Goal: Task Accomplishment & Management: Complete application form

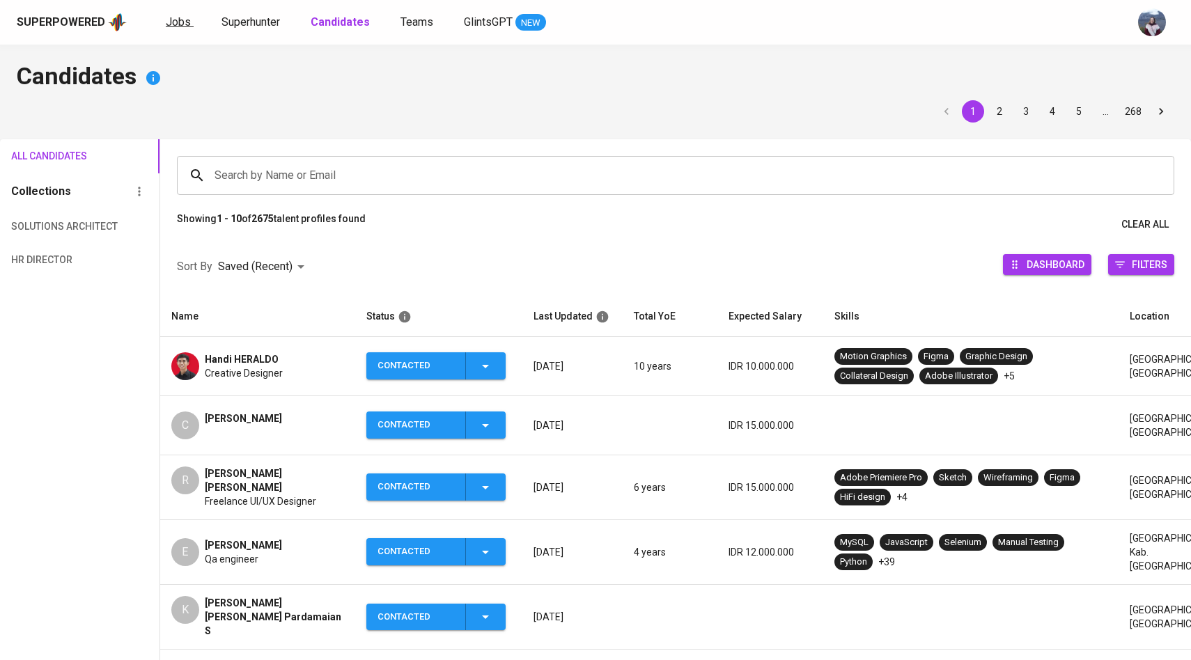
scroll to position [124, 0]
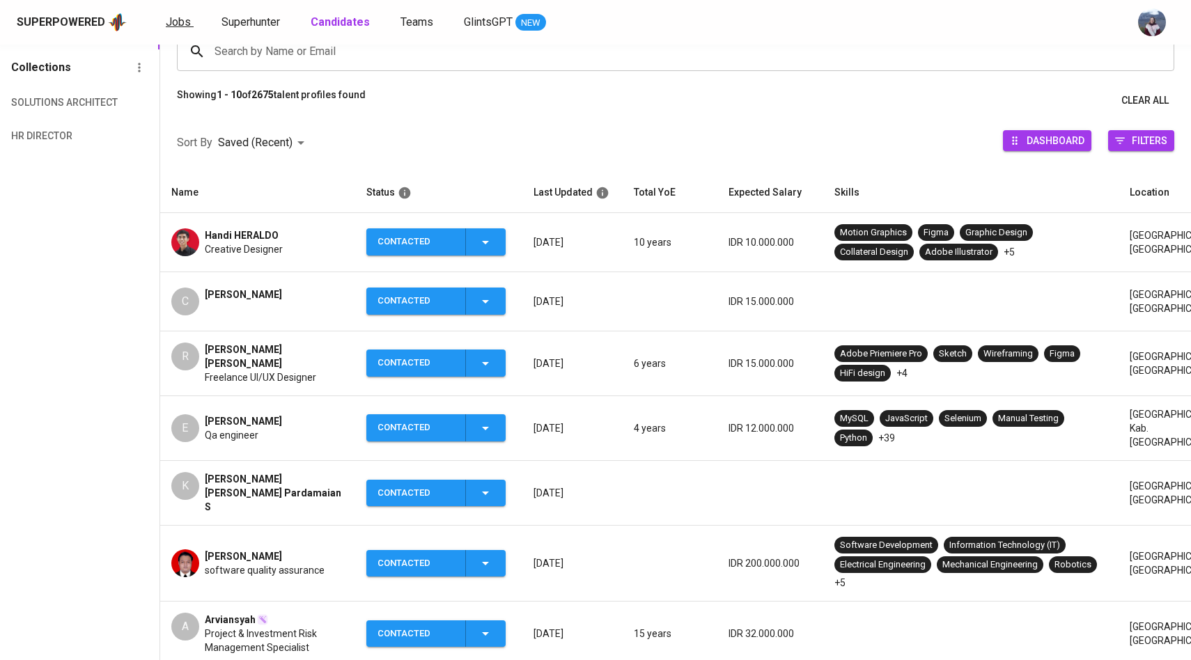
click at [182, 15] on span "Jobs" at bounding box center [178, 21] width 25 height 13
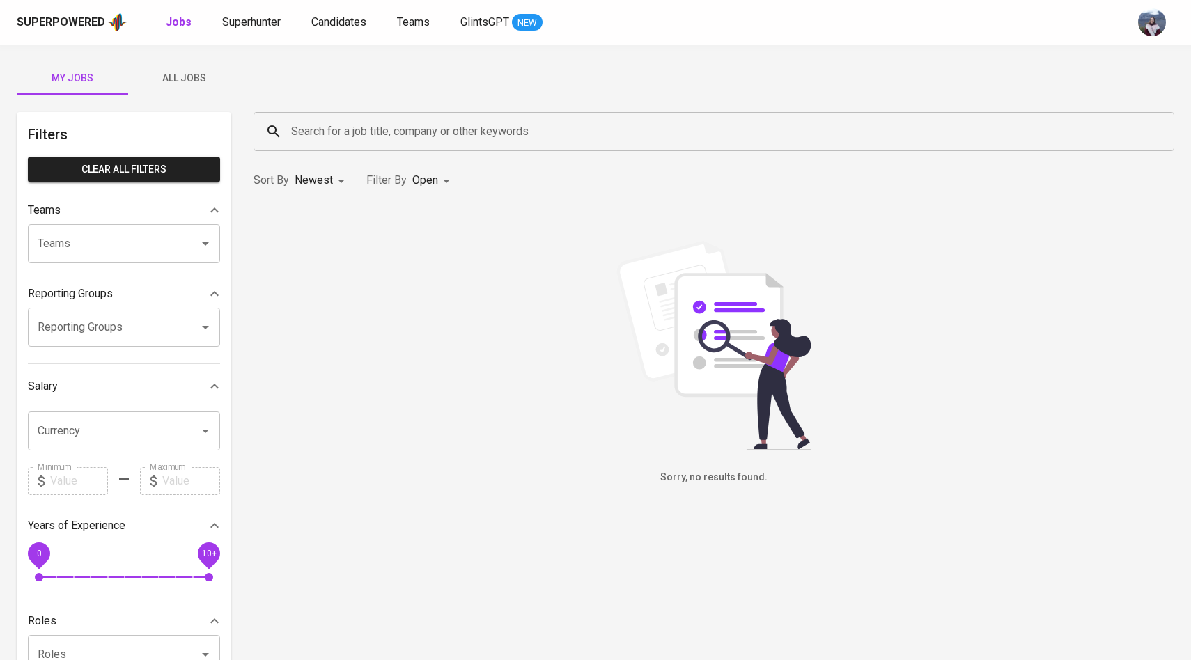
click at [190, 72] on span "All Jobs" at bounding box center [184, 78] width 95 height 17
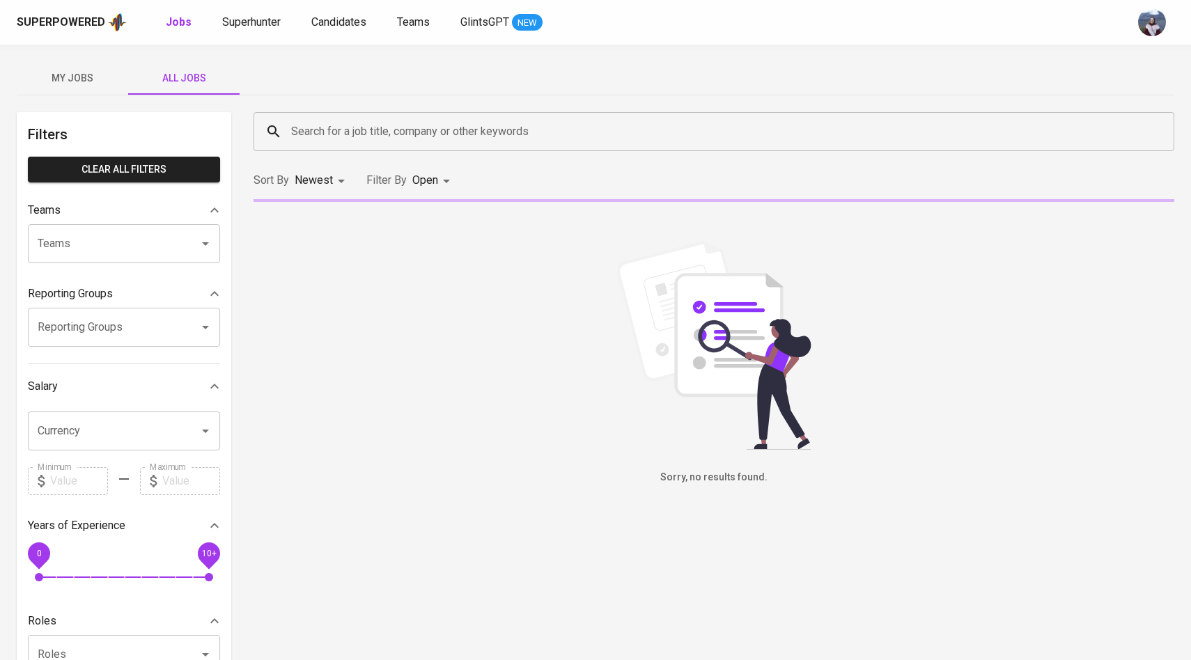
click at [360, 144] on input "Search for a job title, company or other keywords" at bounding box center [718, 131] width 860 height 26
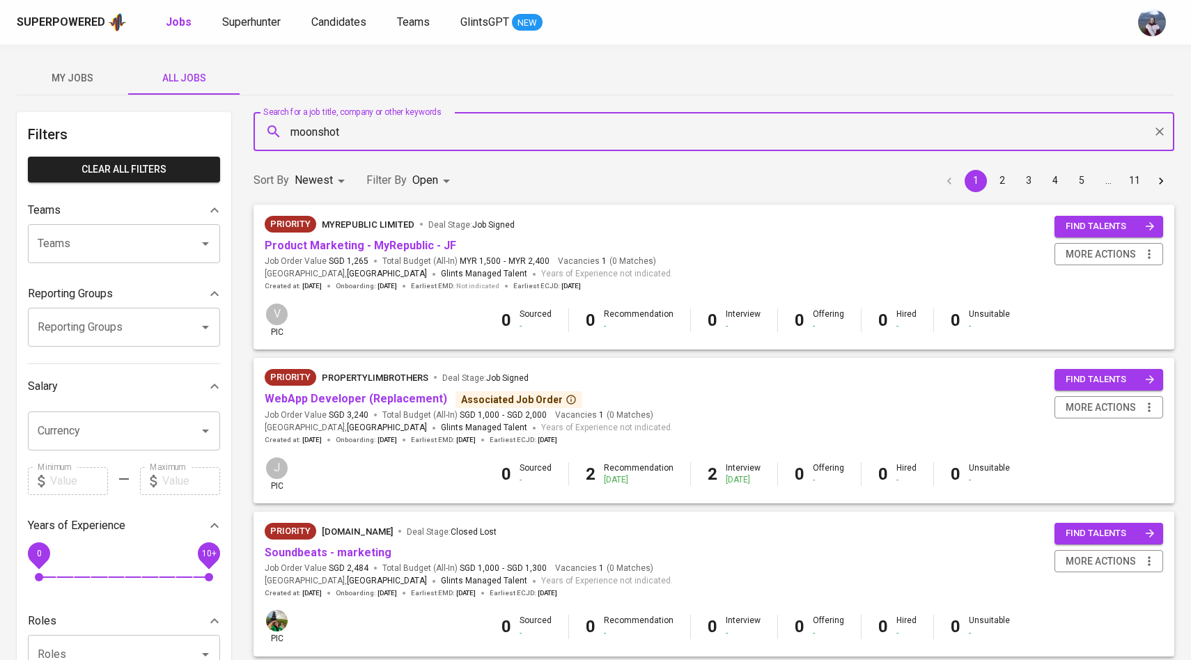
type input "moonshot"
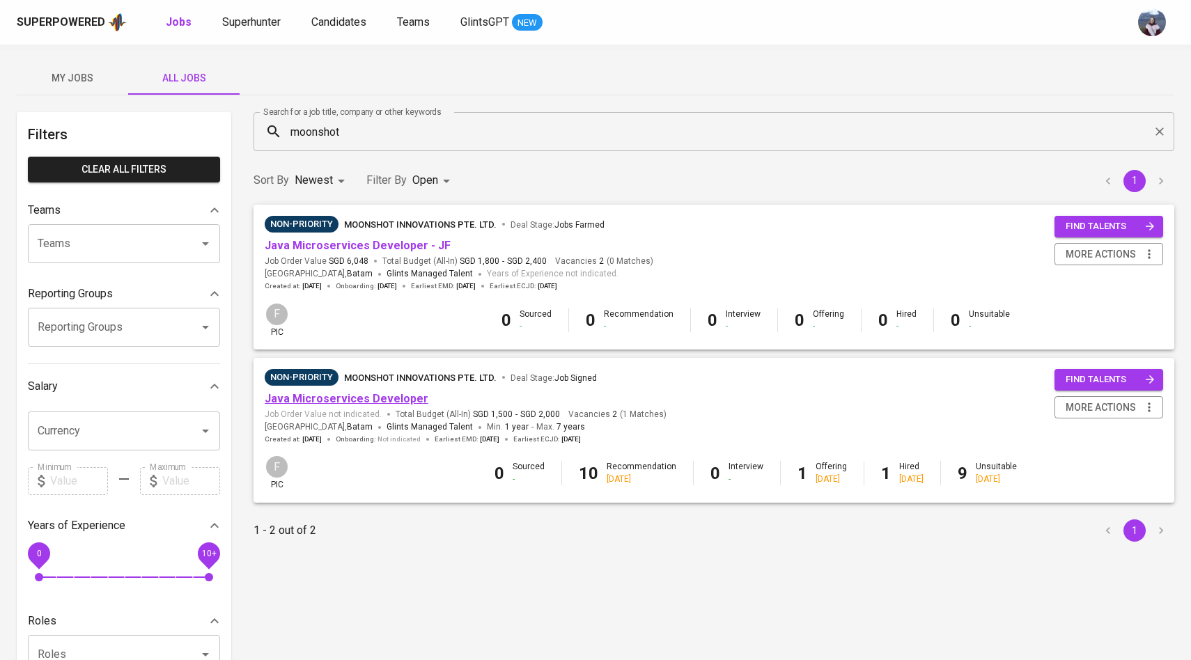
click at [382, 400] on link "Java Microservices Developer" at bounding box center [347, 398] width 164 height 13
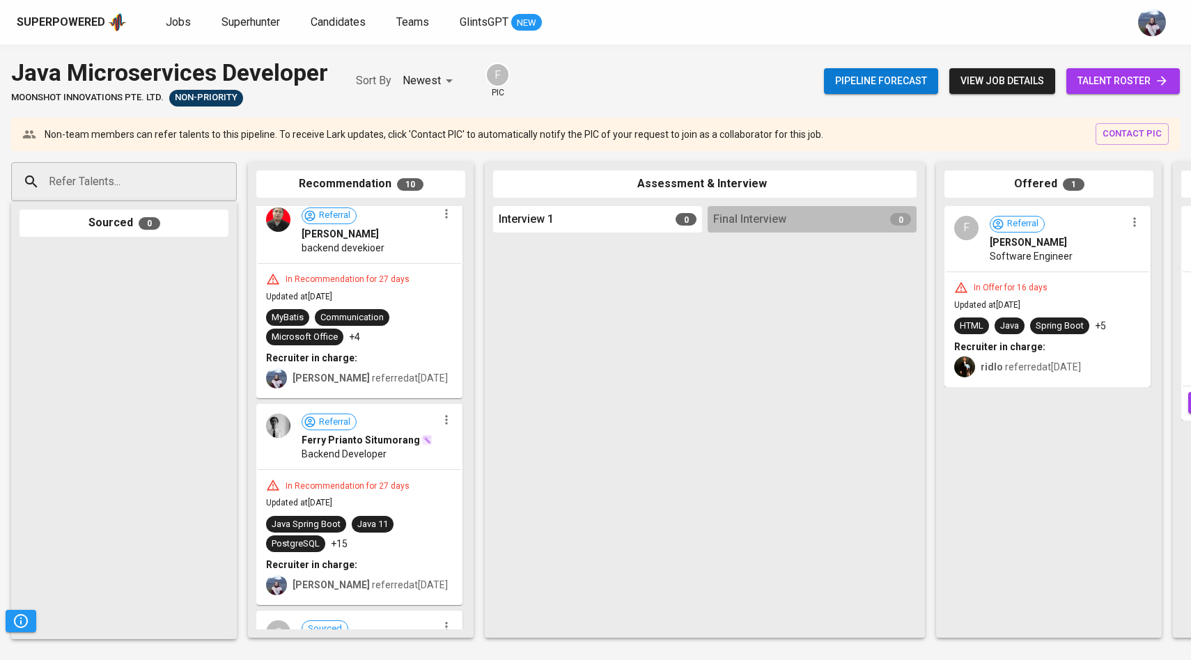
scroll to position [8, 0]
click at [1113, 86] on span "talent roster" at bounding box center [1123, 80] width 91 height 17
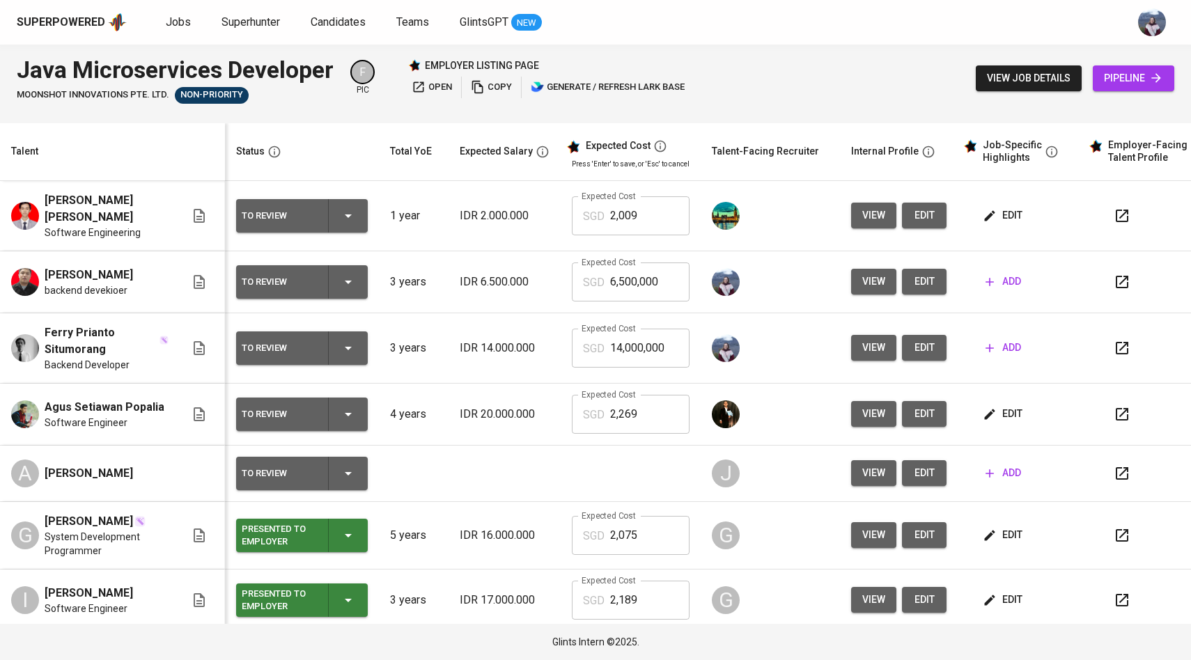
click at [865, 341] on button "view" at bounding box center [873, 348] width 45 height 26
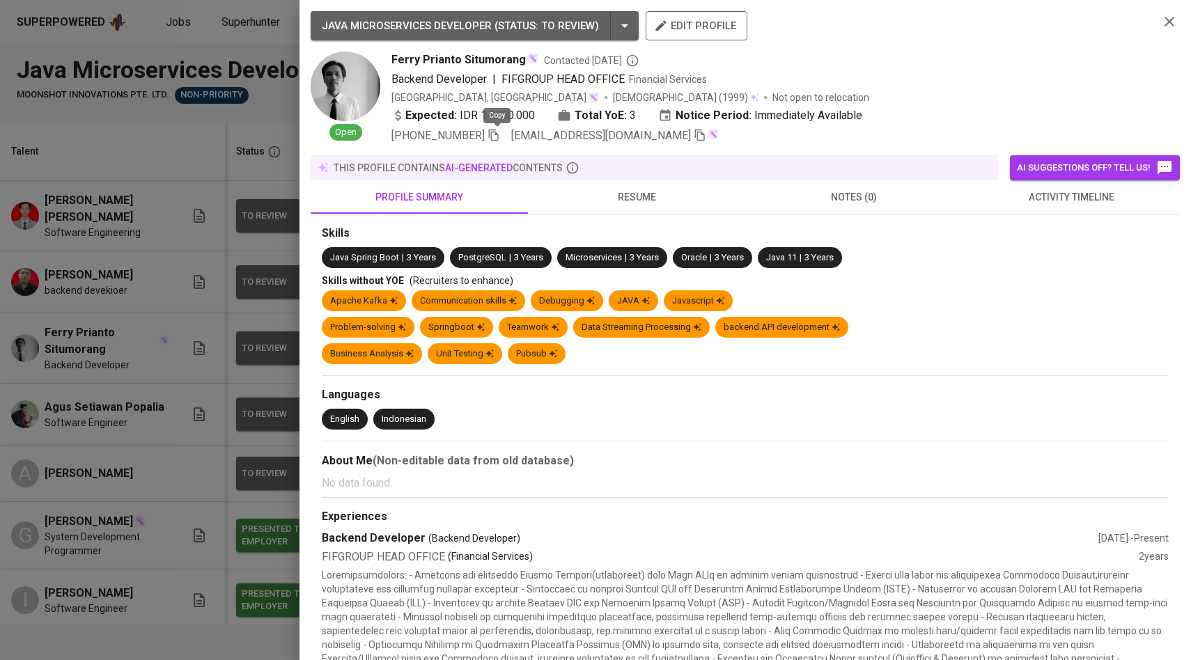
click at [499, 138] on icon "button" at bounding box center [494, 136] width 10 height 12
click at [206, 209] on div at bounding box center [595, 330] width 1191 height 660
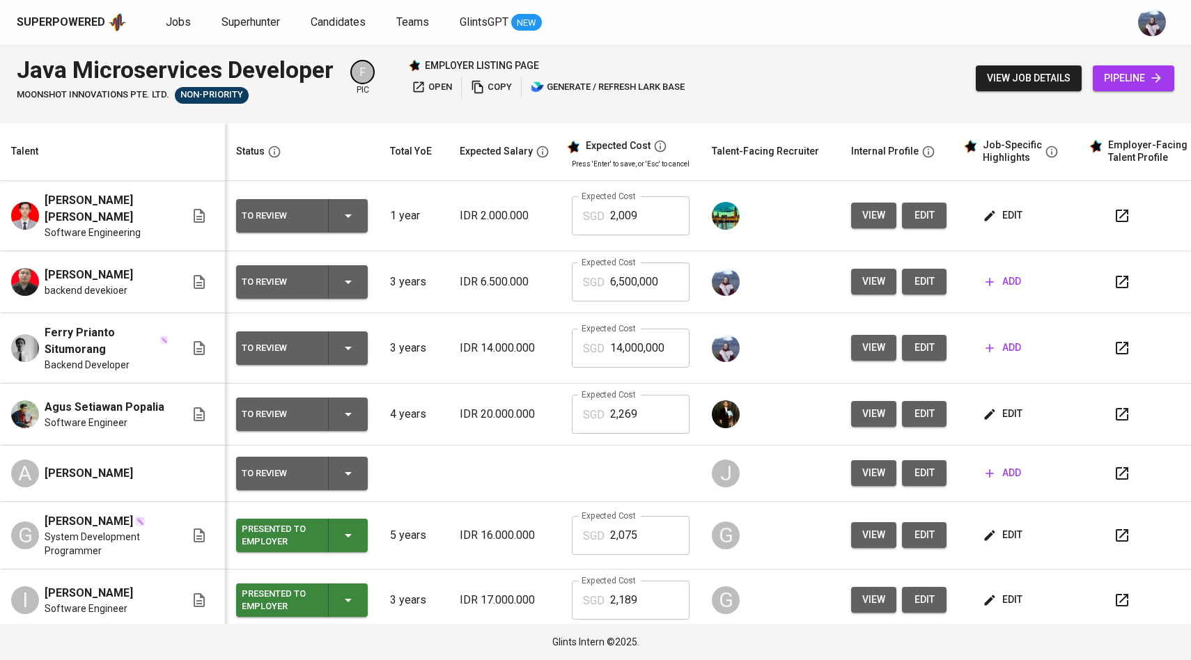
click at [863, 279] on span "view" at bounding box center [874, 281] width 23 height 17
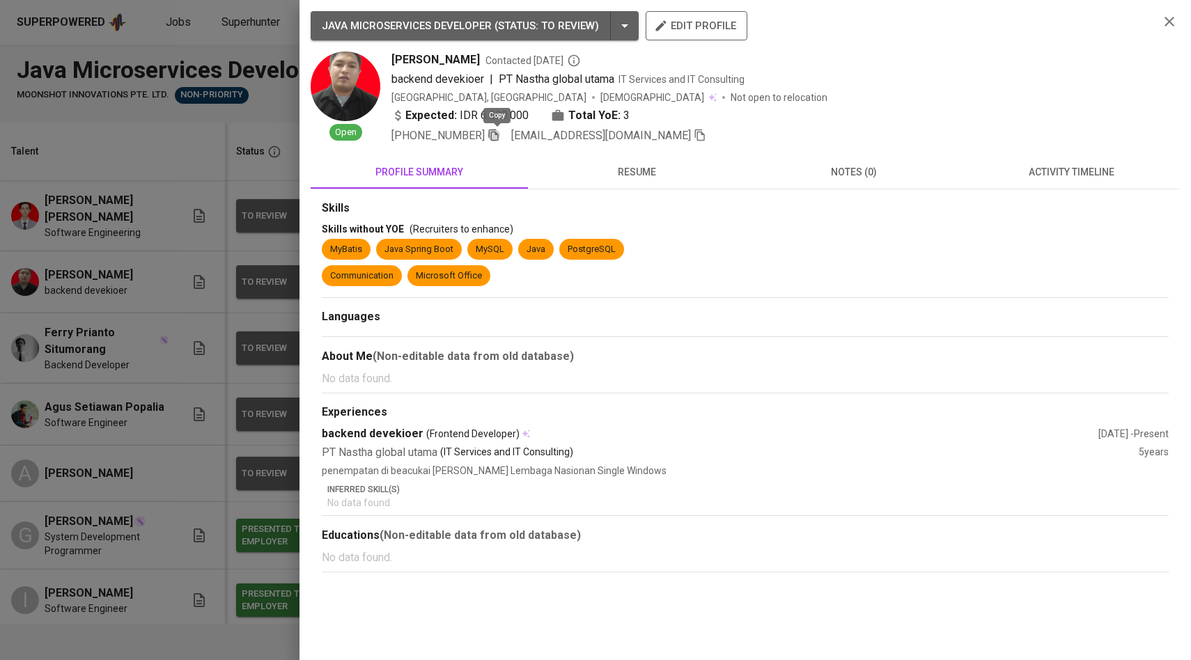
click at [500, 137] on icon "button" at bounding box center [494, 135] width 13 height 13
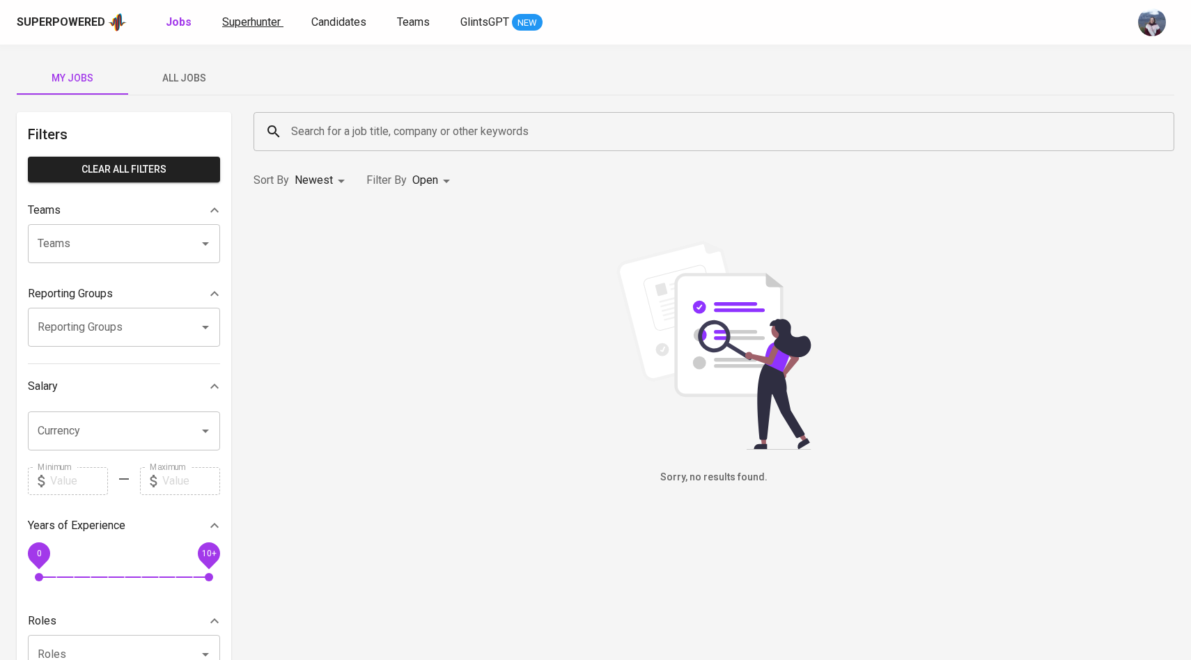
click at [256, 15] on span "Superhunter" at bounding box center [251, 21] width 59 height 13
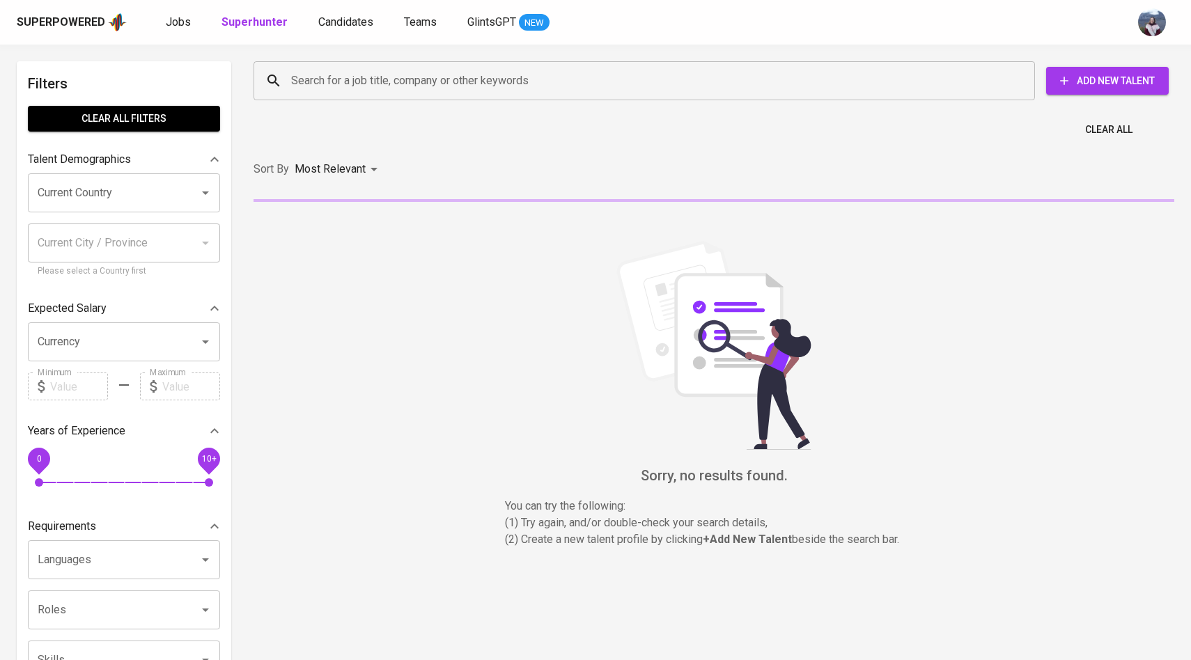
click at [332, 81] on input "Search for a job title, company or other keywords" at bounding box center [648, 81] width 720 height 26
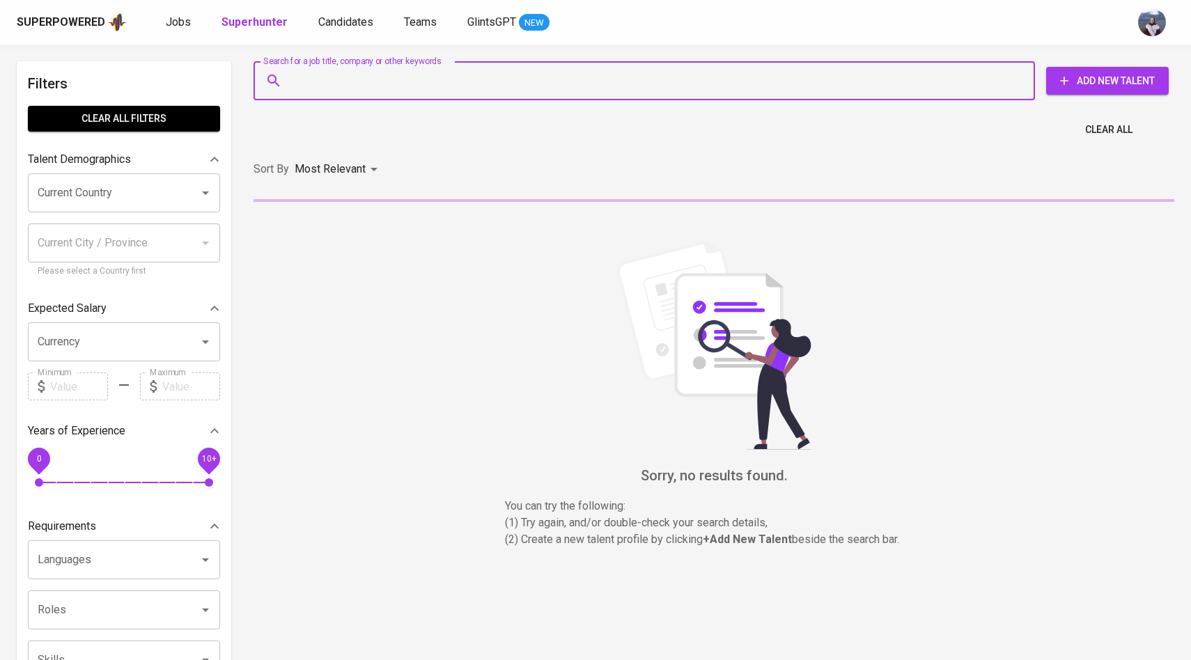
paste input "fadsyahad@gmail.com"
type input "fadsyahad@gmail.com"
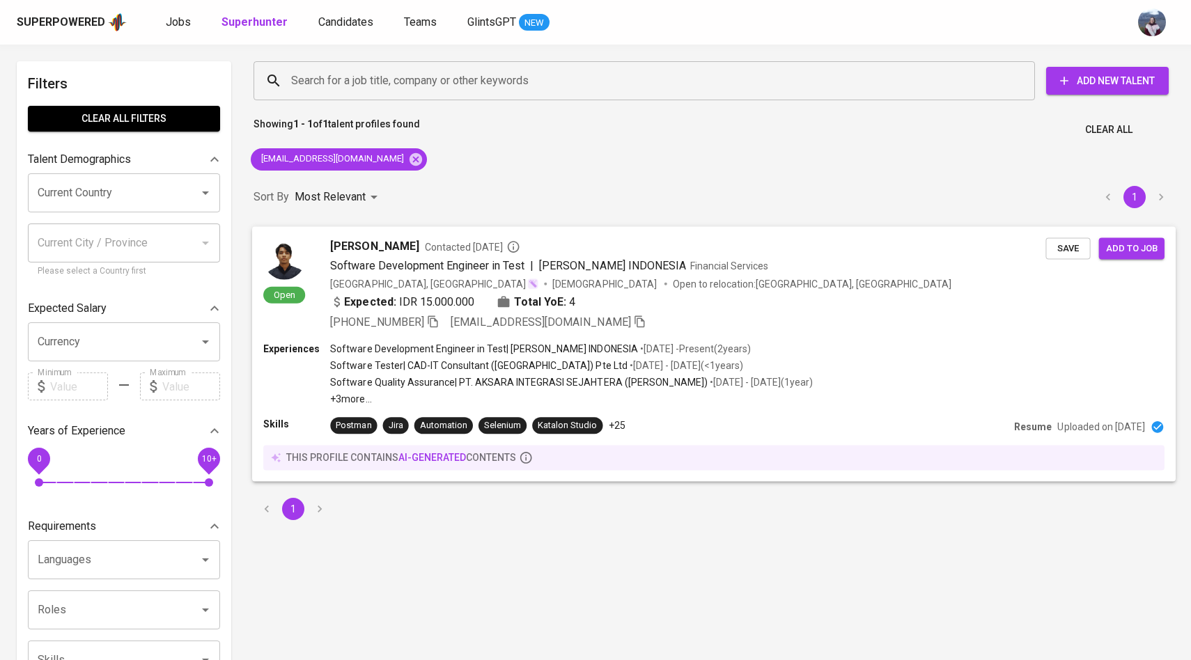
click at [307, 261] on div "Open Muhammad Fadhil Syahad Contacted 2 months ago Software Development Enginee…" at bounding box center [654, 284] width 782 height 93
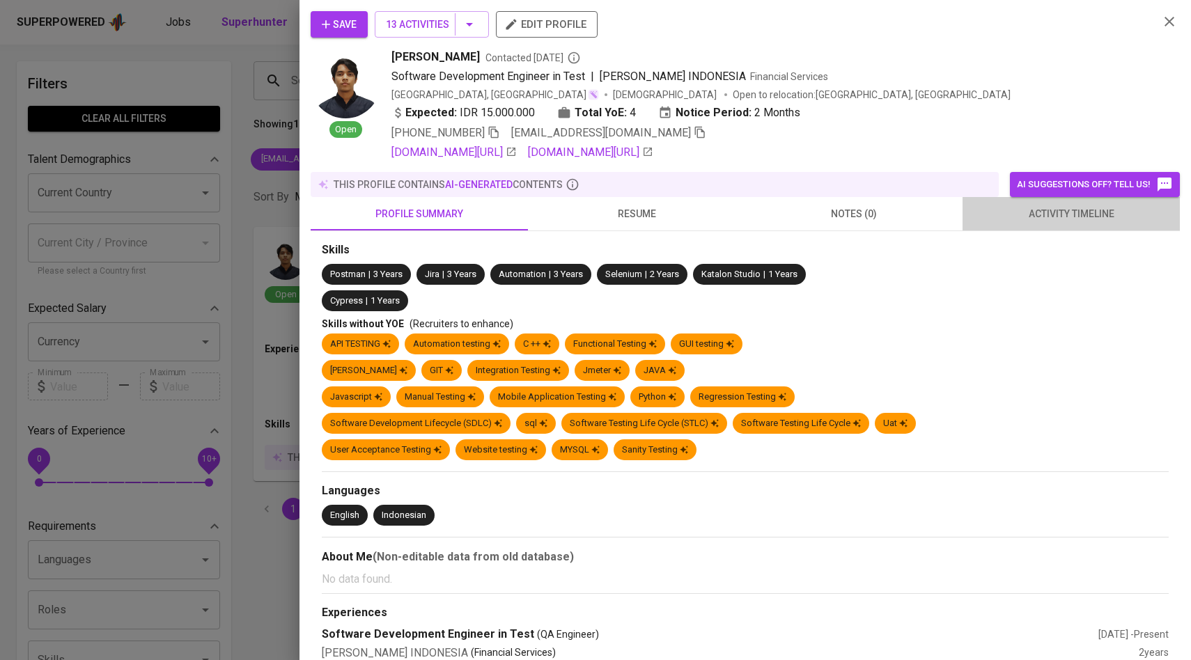
click at [1114, 219] on span "activity timeline" at bounding box center [1071, 214] width 201 height 17
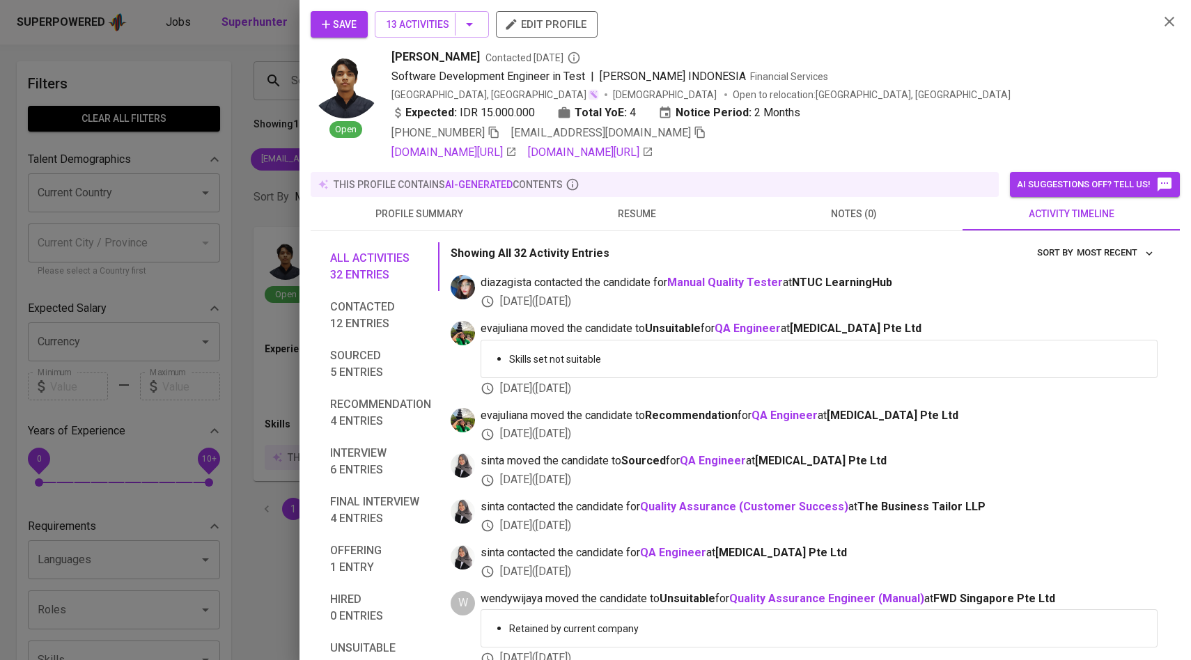
click at [314, 23] on button "Save" at bounding box center [339, 24] width 57 height 26
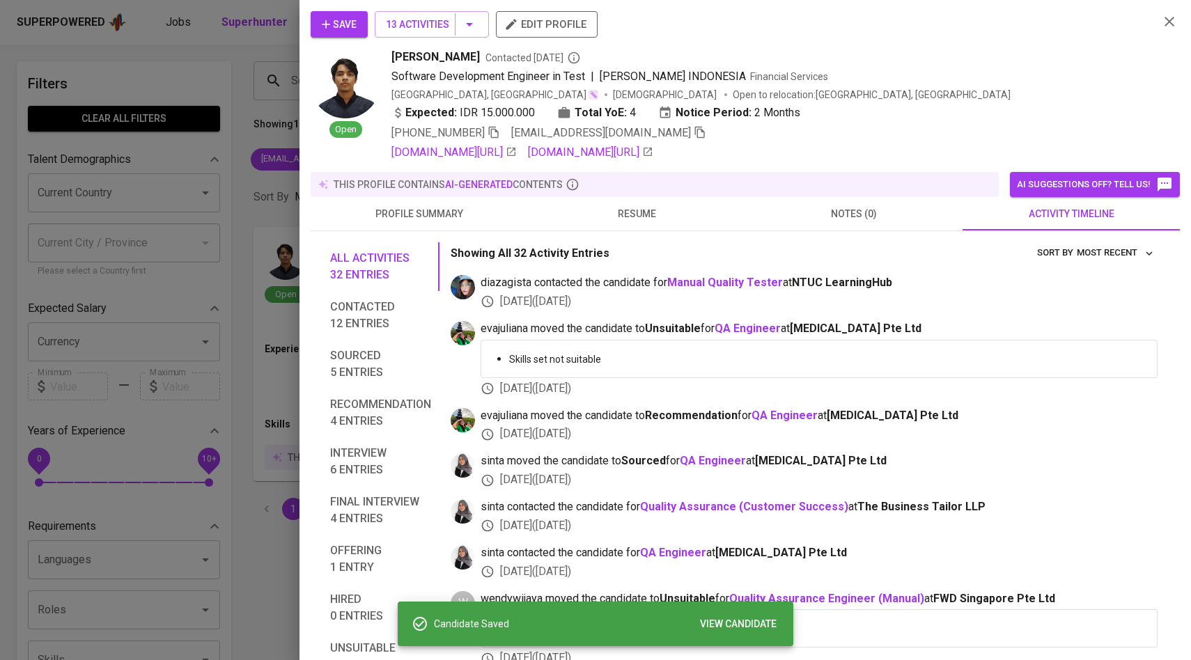
click at [235, 121] on div at bounding box center [595, 330] width 1191 height 660
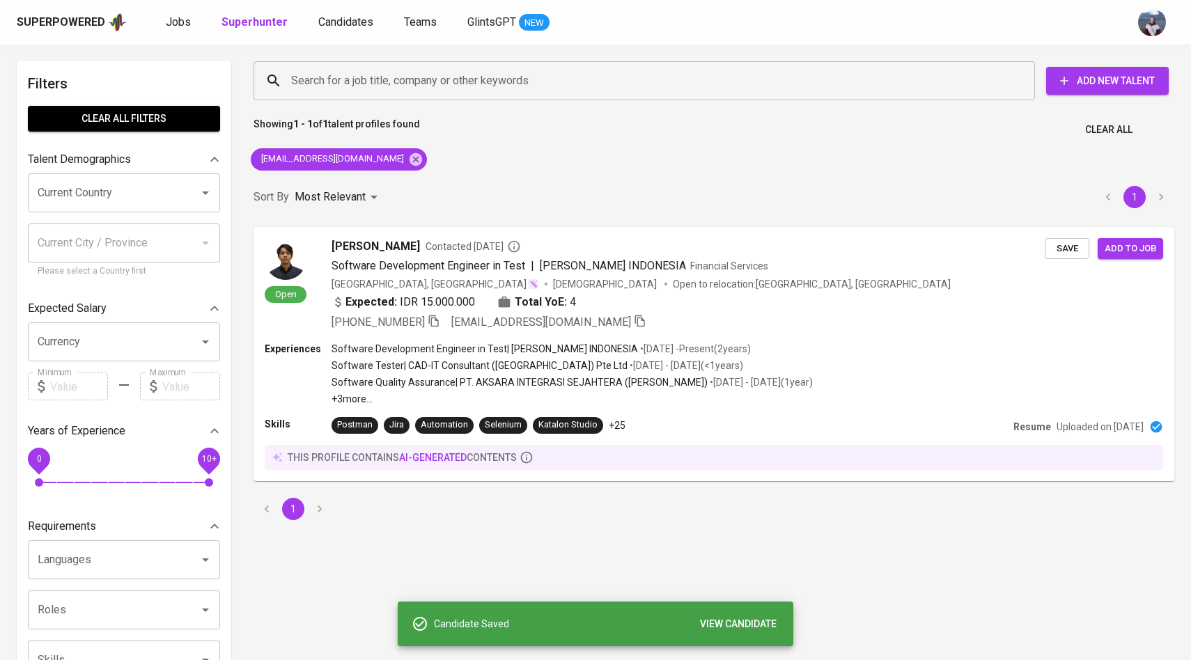
click at [326, 31] on div "Superpowered Jobs Superhunter Candidates Teams GlintsGPT NEW" at bounding box center [573, 22] width 1113 height 21
click at [326, 26] on span "Candidates" at bounding box center [345, 21] width 55 height 13
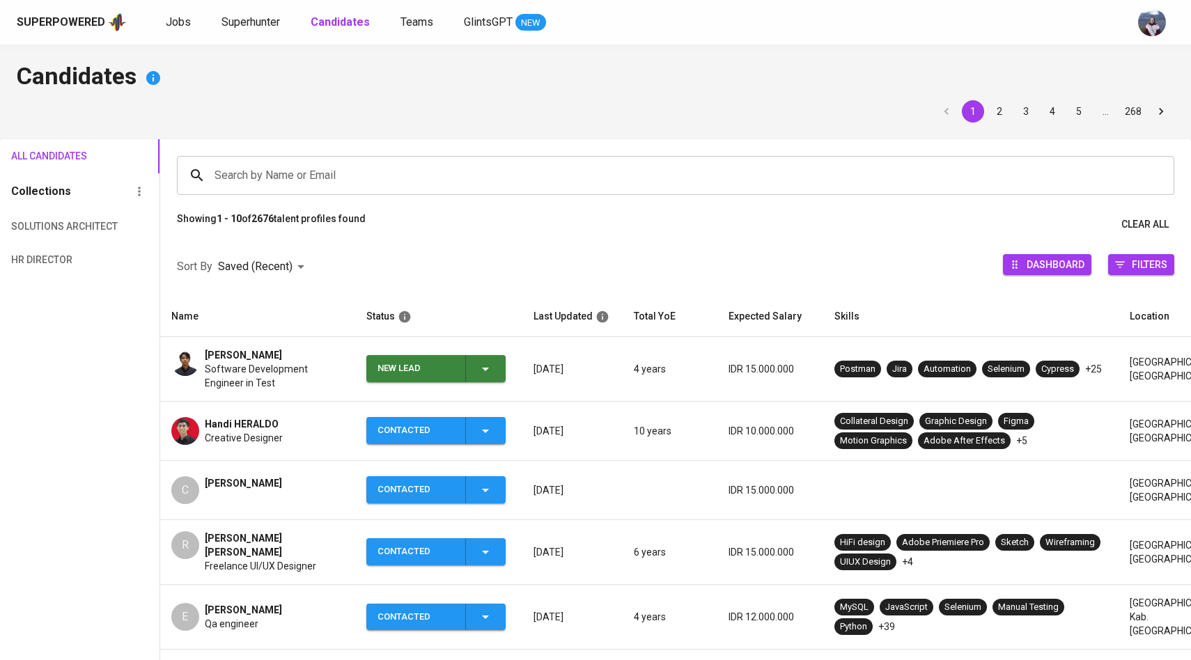
scroll to position [3, 0]
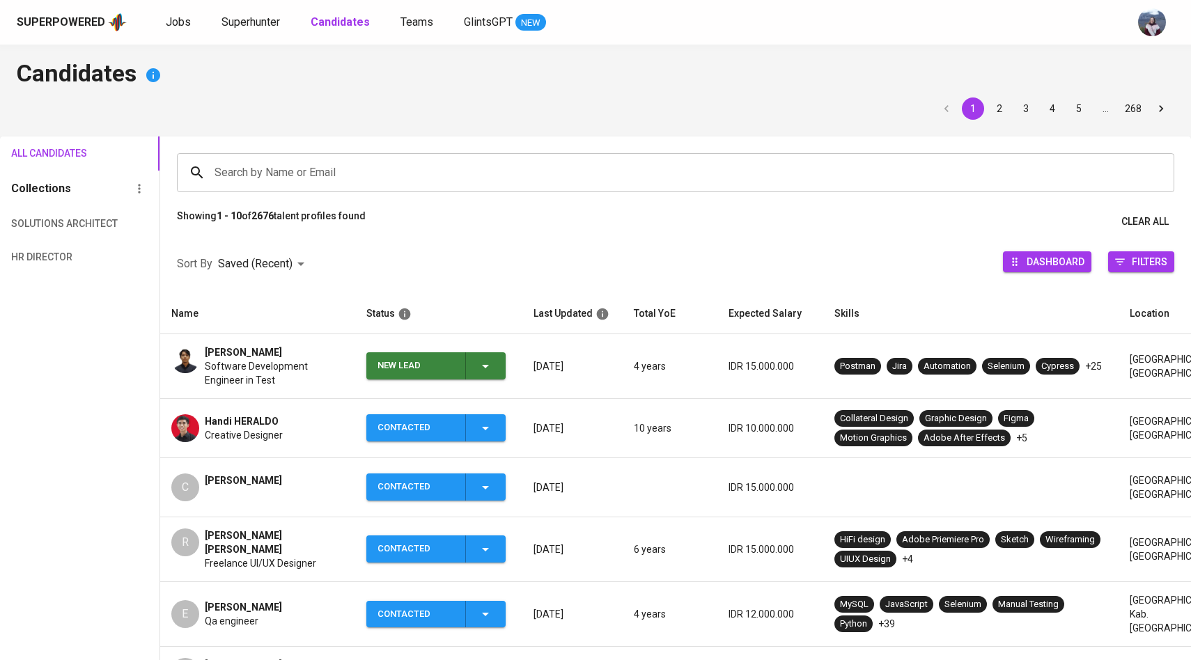
click at [498, 344] on td "New Lead" at bounding box center [438, 366] width 167 height 65
click at [497, 355] on span "New Lead" at bounding box center [436, 366] width 128 height 27
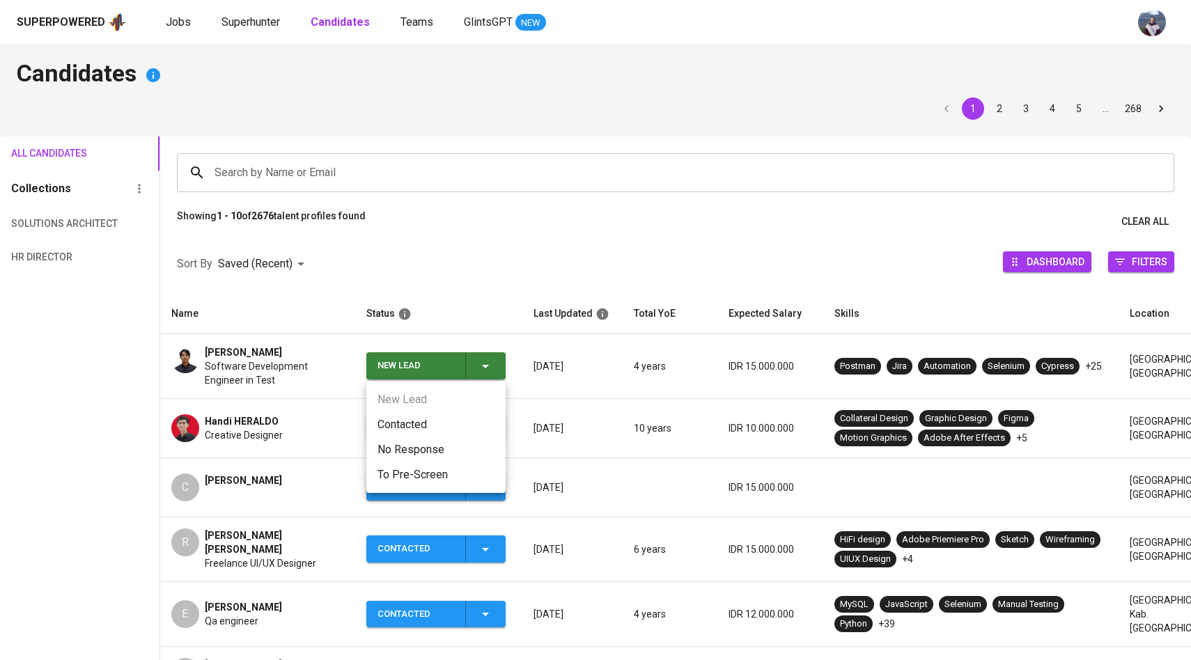
click at [454, 412] on li "Contacted" at bounding box center [435, 424] width 139 height 25
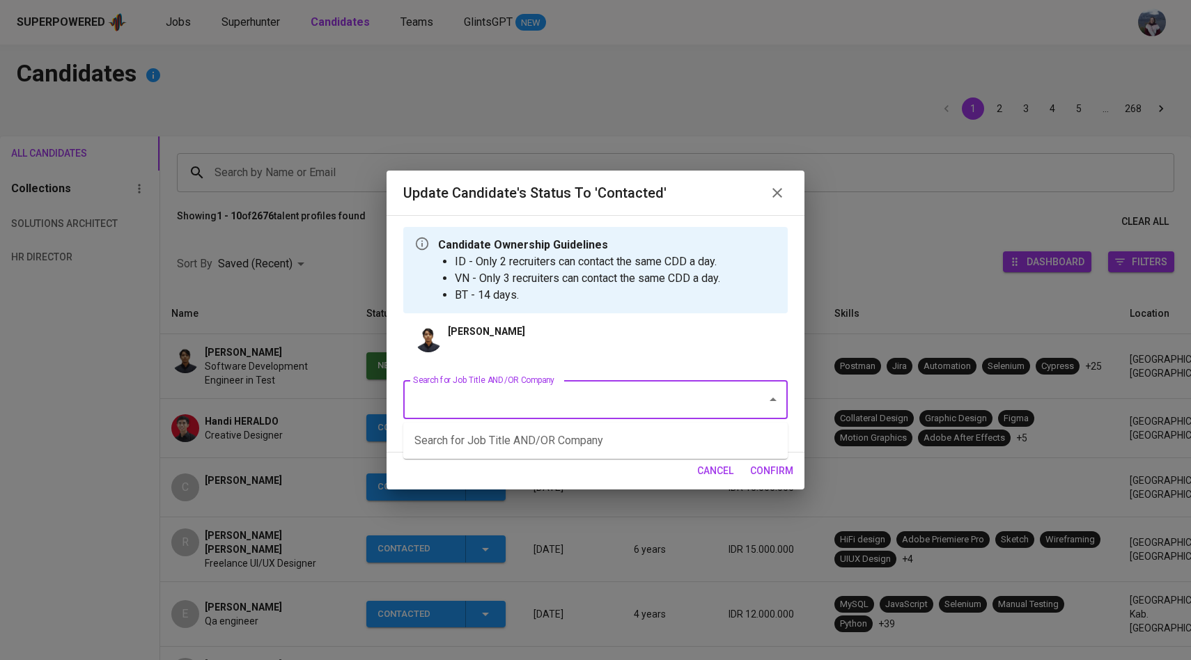
click at [482, 410] on input "Search for Job Title AND/OR Company" at bounding box center [576, 400] width 333 height 26
click at [484, 440] on li "Software Development in Test (SDET) (National University of Singapore)" at bounding box center [595, 440] width 385 height 25
type input "sdet"
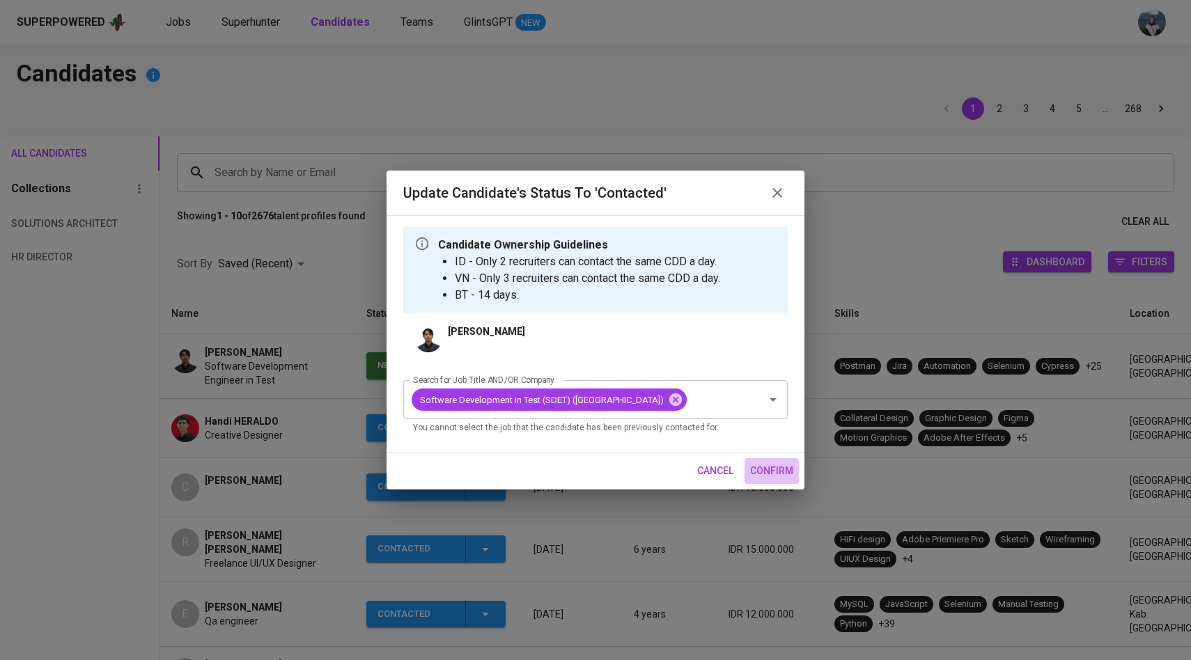
click at [760, 480] on span "confirm" at bounding box center [771, 471] width 43 height 17
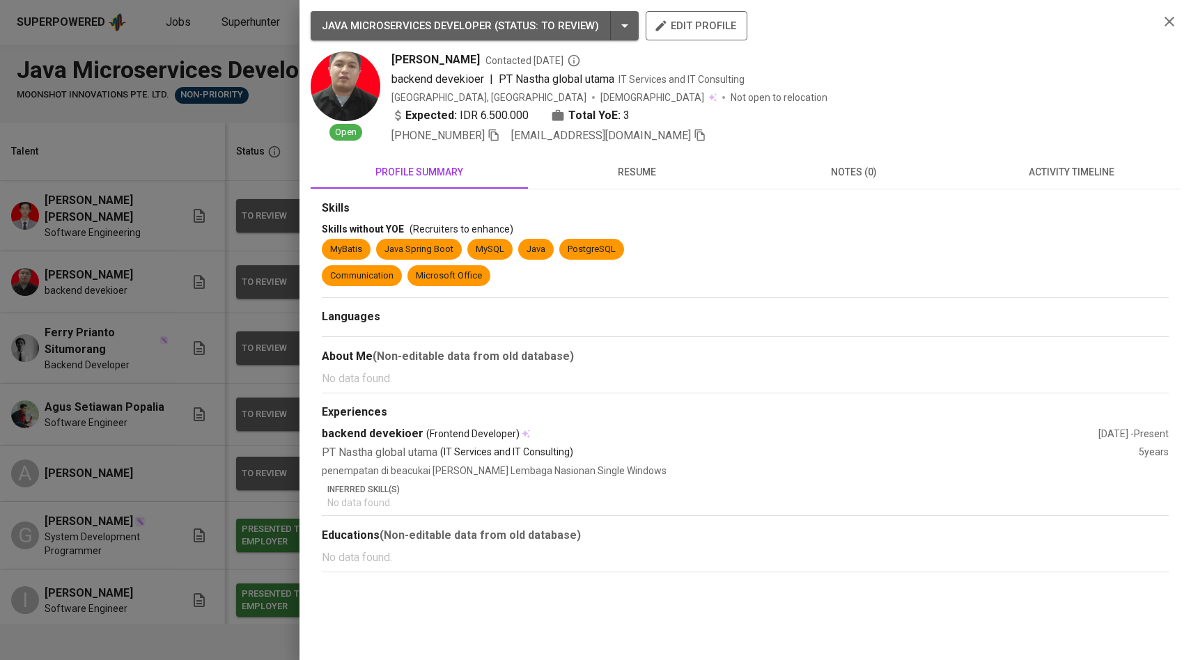
click at [242, 153] on div at bounding box center [595, 330] width 1191 height 660
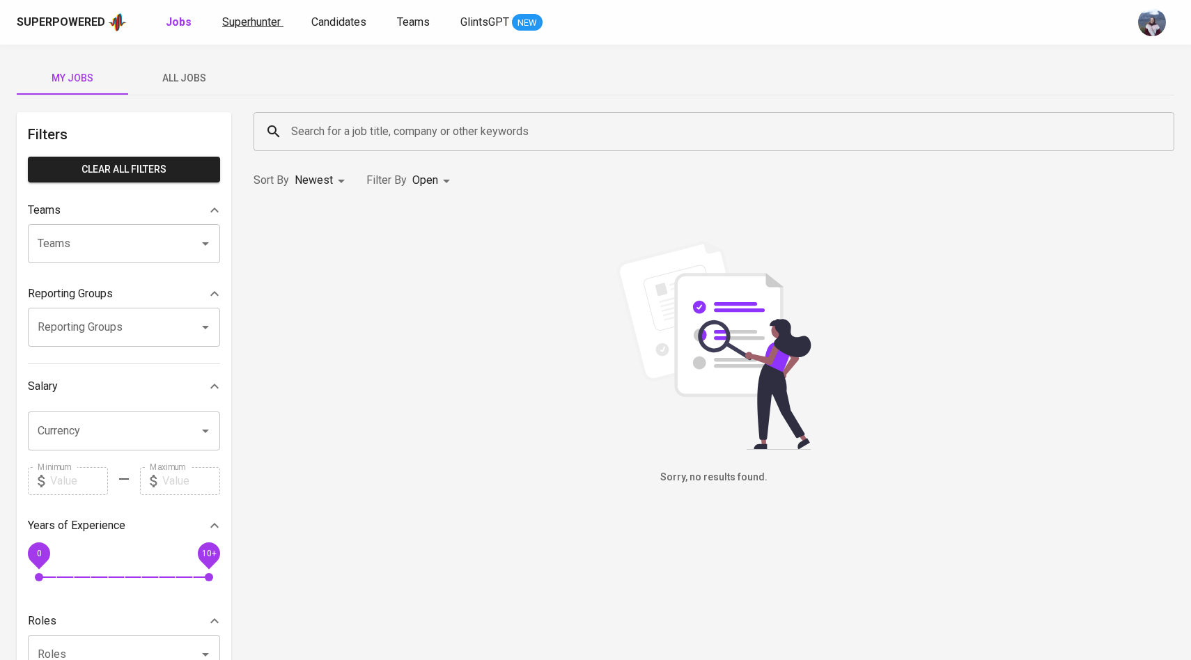
click at [268, 22] on span "Superhunter" at bounding box center [251, 21] width 59 height 13
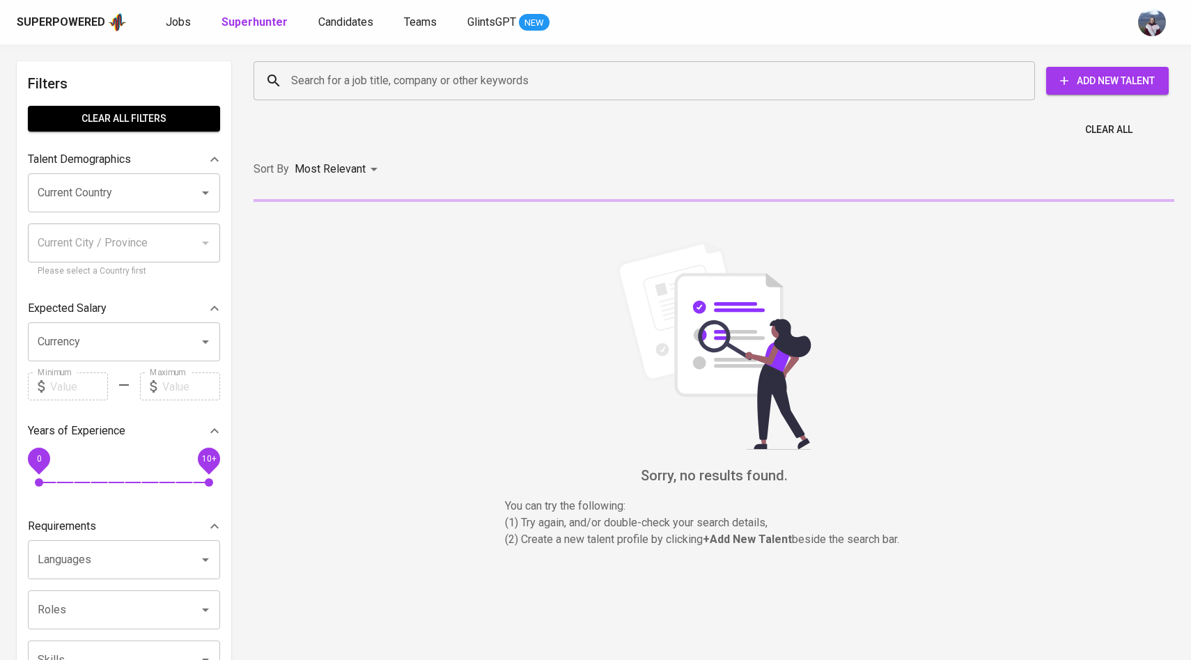
click at [328, 80] on input "Search for a job title, company or other keywords" at bounding box center [648, 81] width 720 height 26
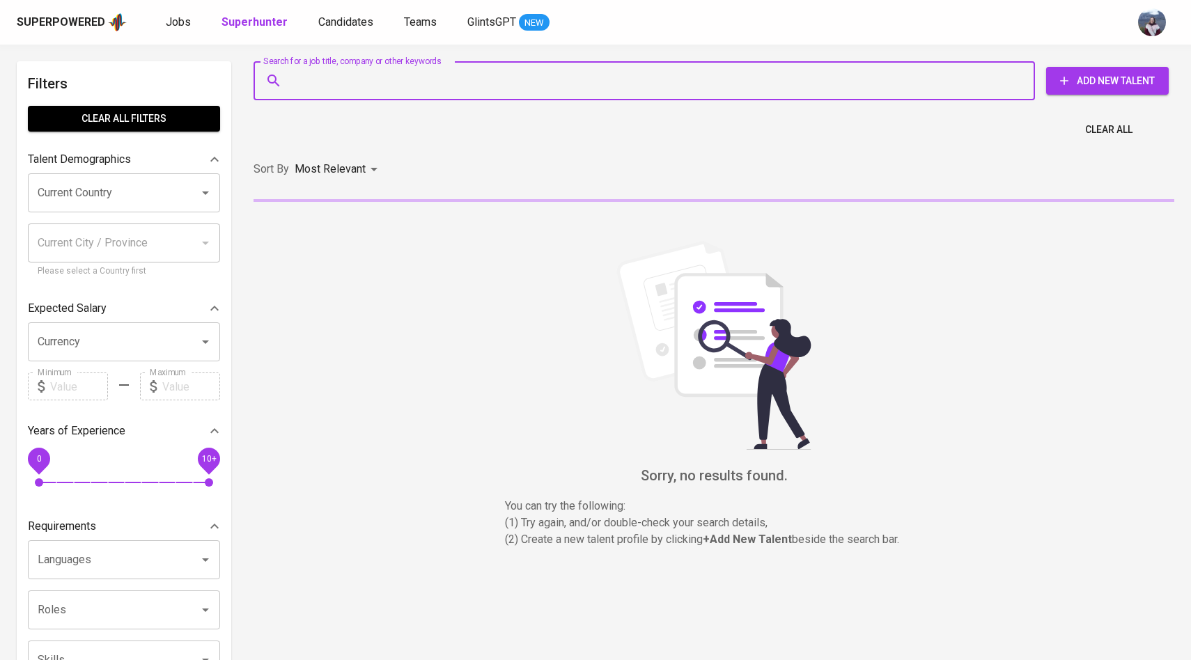
paste input "oktanurtheo.id@gmail.com"
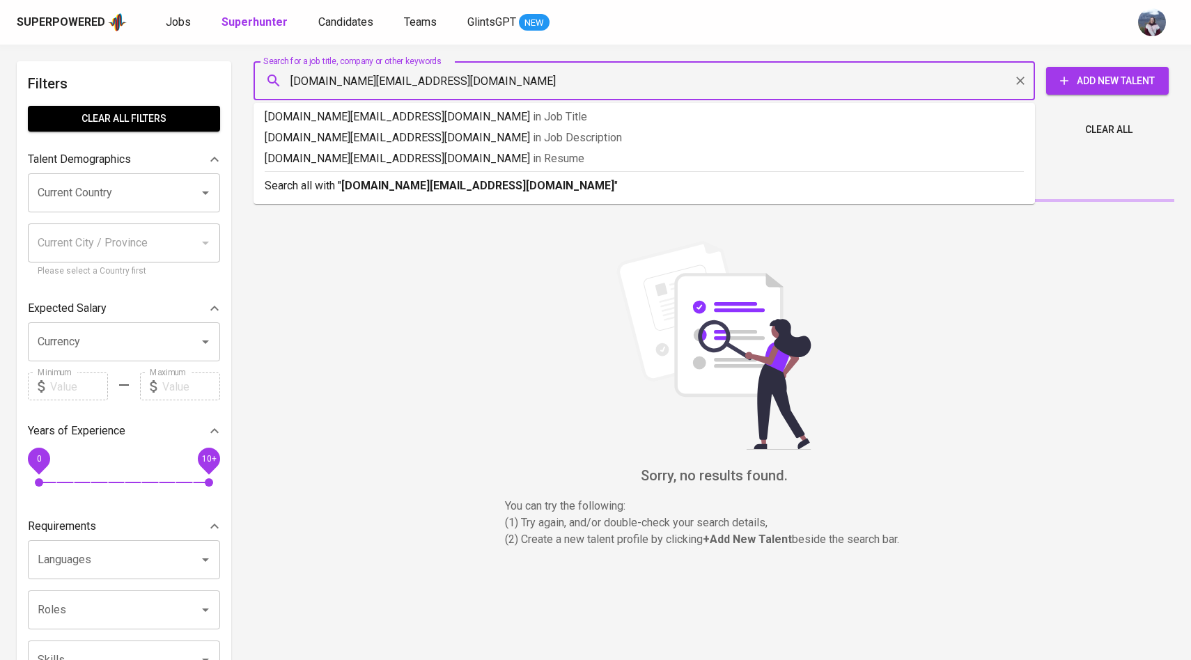
type input "oktanurtheo.id@gmail.com"
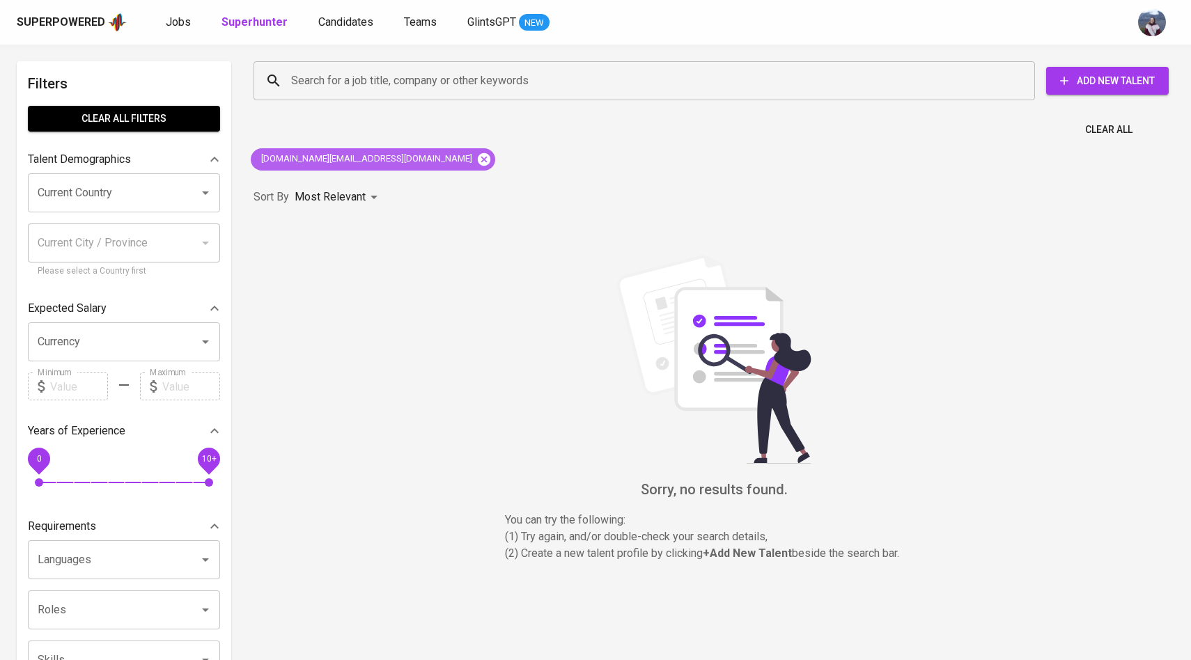
click at [477, 166] on icon at bounding box center [484, 159] width 15 height 15
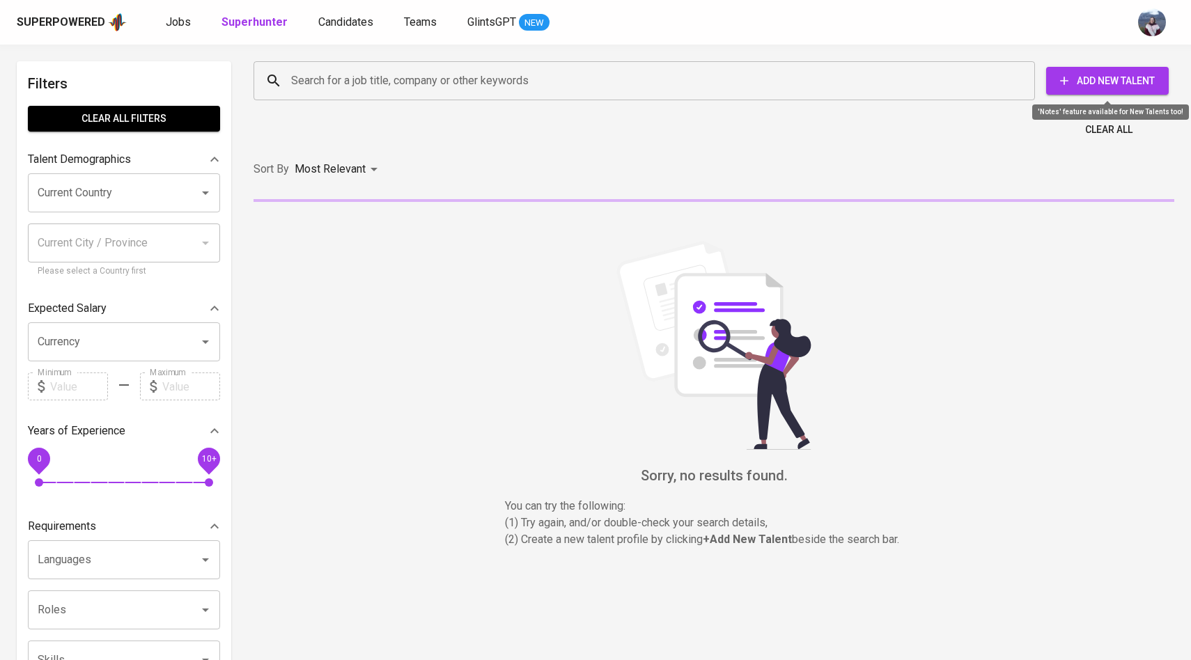
click at [1153, 78] on span "Add New Talent" at bounding box center [1108, 80] width 100 height 17
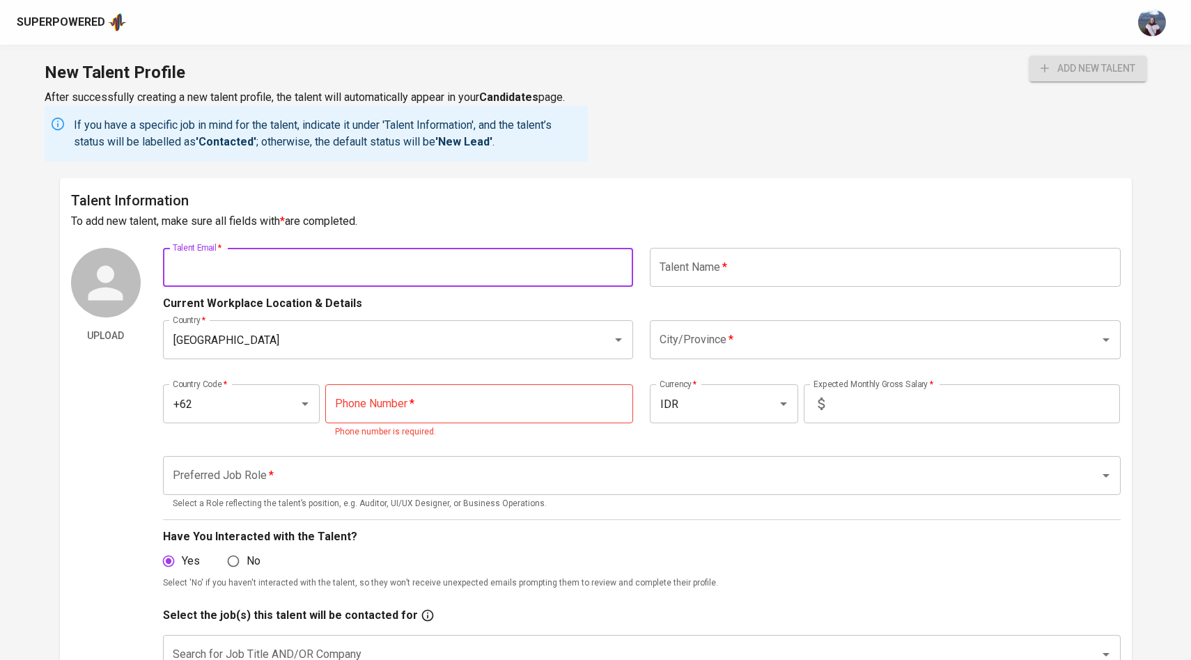
click at [373, 272] on input "text" at bounding box center [398, 267] width 471 height 39
paste input "oktanurtheo.id@gmail.com"
type input "oktanurtheo.id@gmail.com"
click at [702, 269] on input "text" at bounding box center [885, 267] width 471 height 39
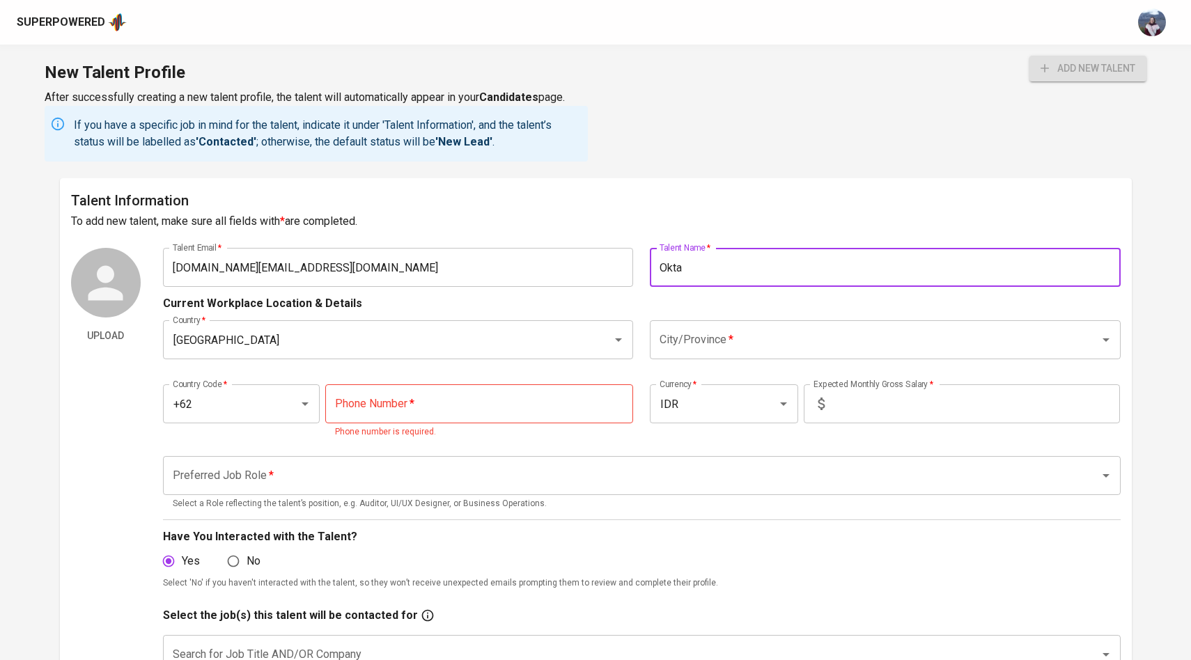
type input "Okta"
click at [486, 404] on input "tel" at bounding box center [479, 404] width 308 height 39
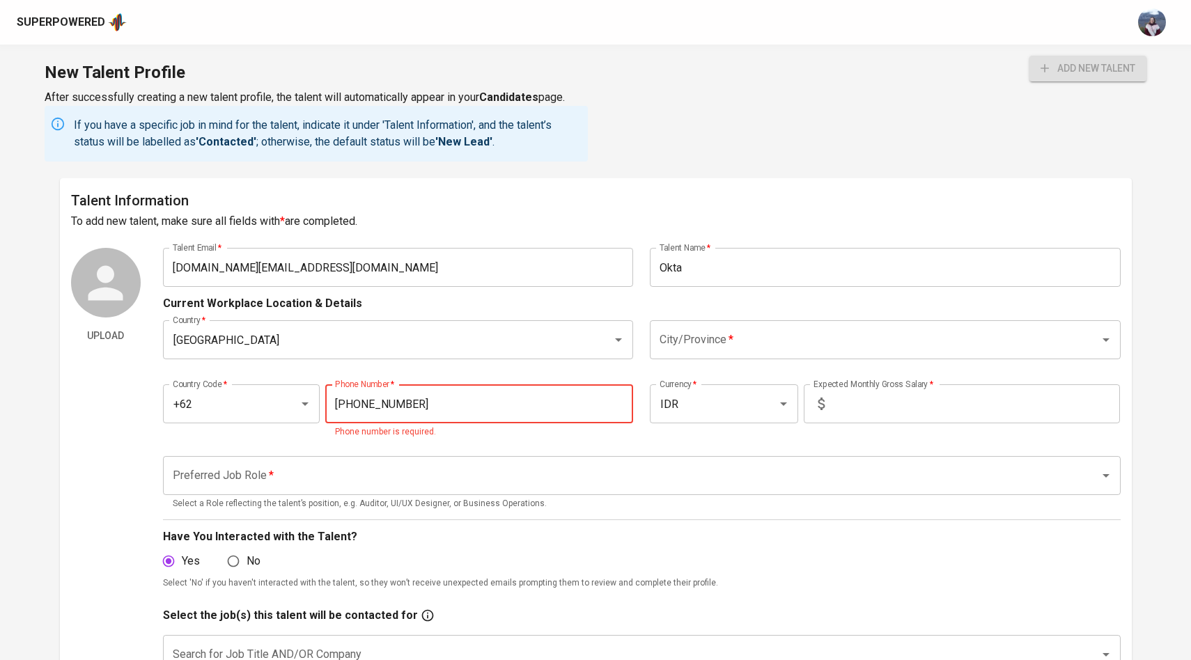
click at [765, 322] on div "City/Province *" at bounding box center [885, 339] width 471 height 39
type input "812-5627-8256"
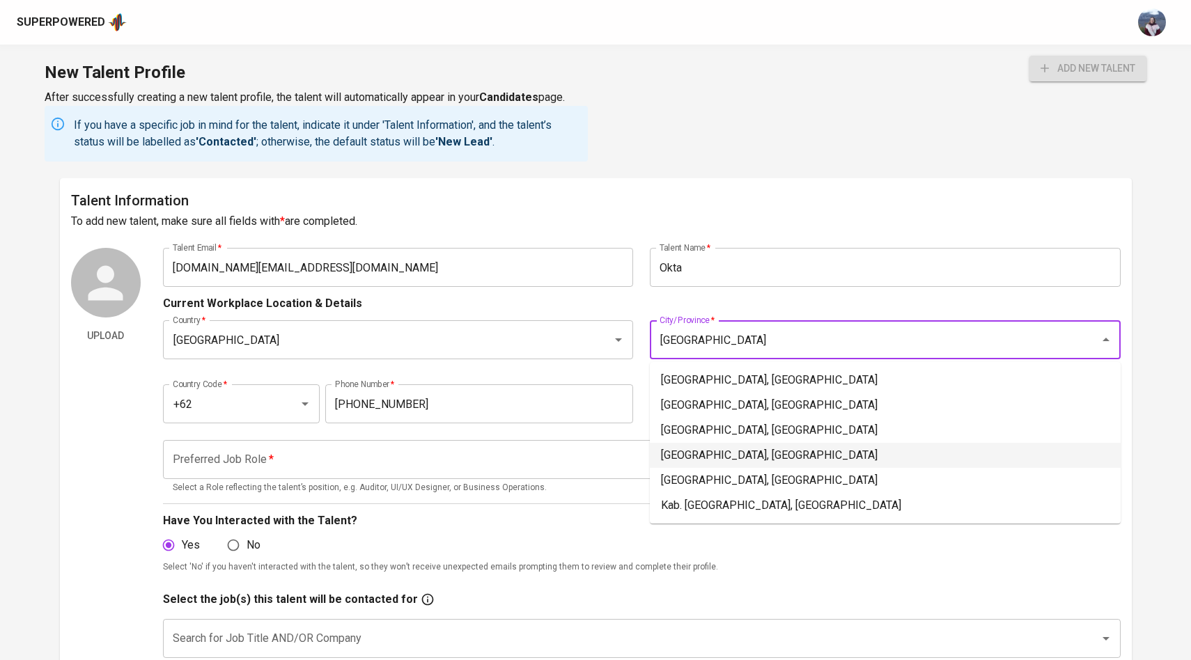
click at [749, 456] on li "Jakarta Pusat, DKI Jakarta" at bounding box center [885, 455] width 471 height 25
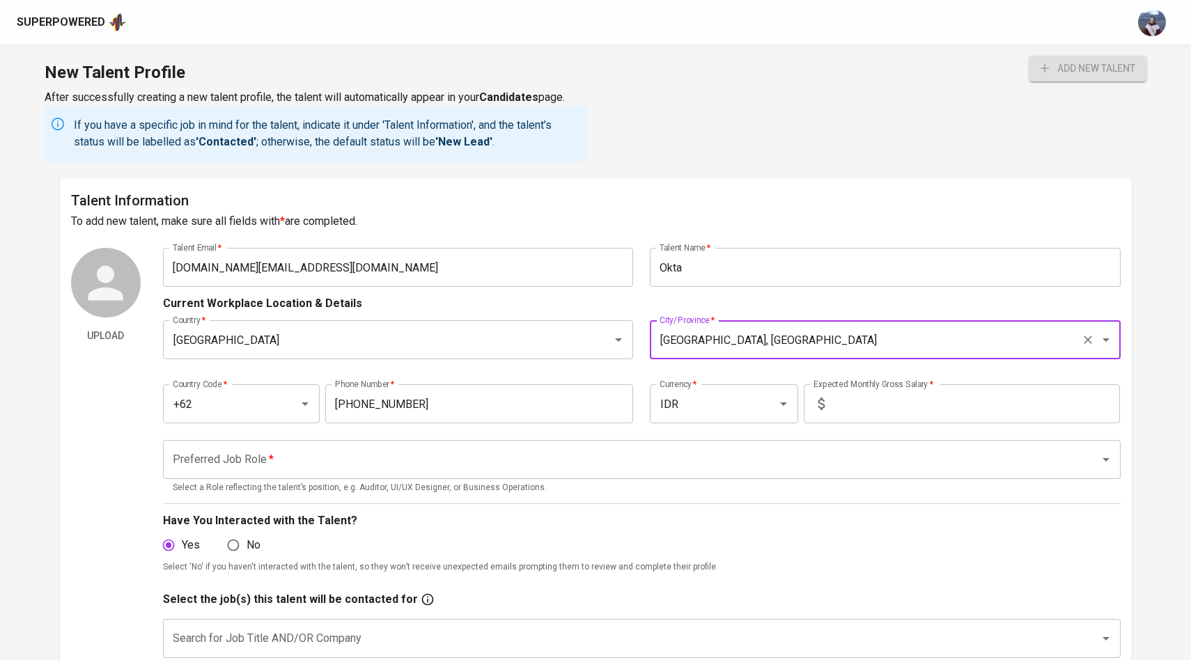
type input "Jakarta Pusat, DKI Jakarta"
click at [835, 401] on input "text" at bounding box center [975, 404] width 290 height 39
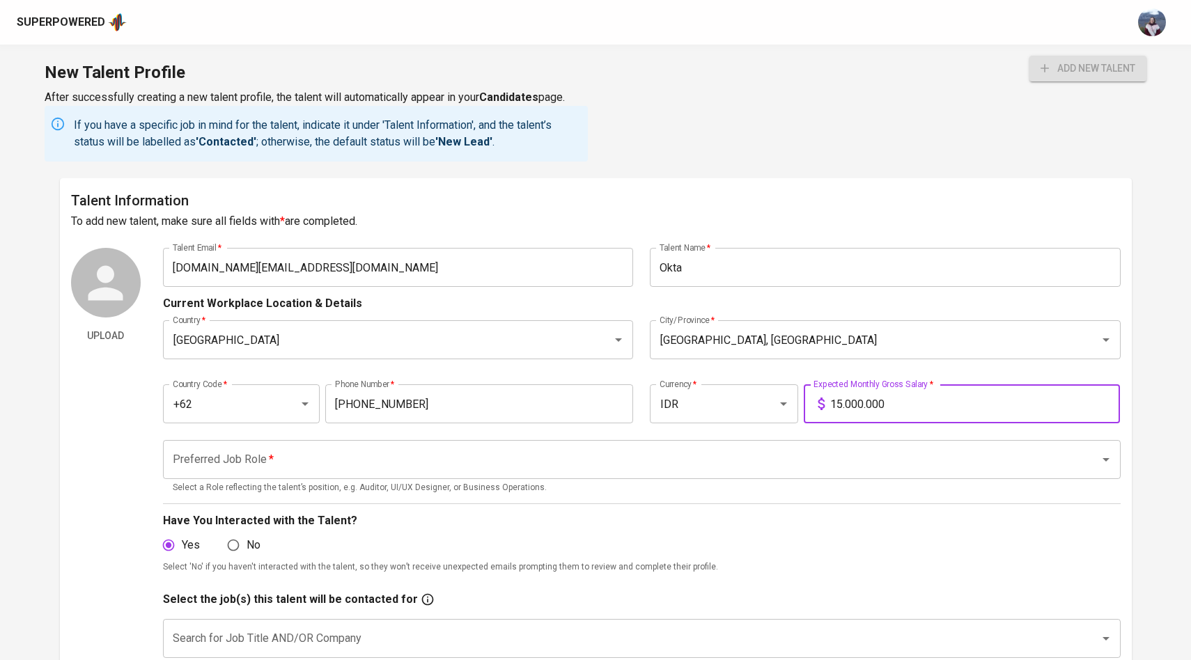
type input "15.000.000"
click at [1030, 56] on button "add new talent" at bounding box center [1088, 69] width 117 height 26
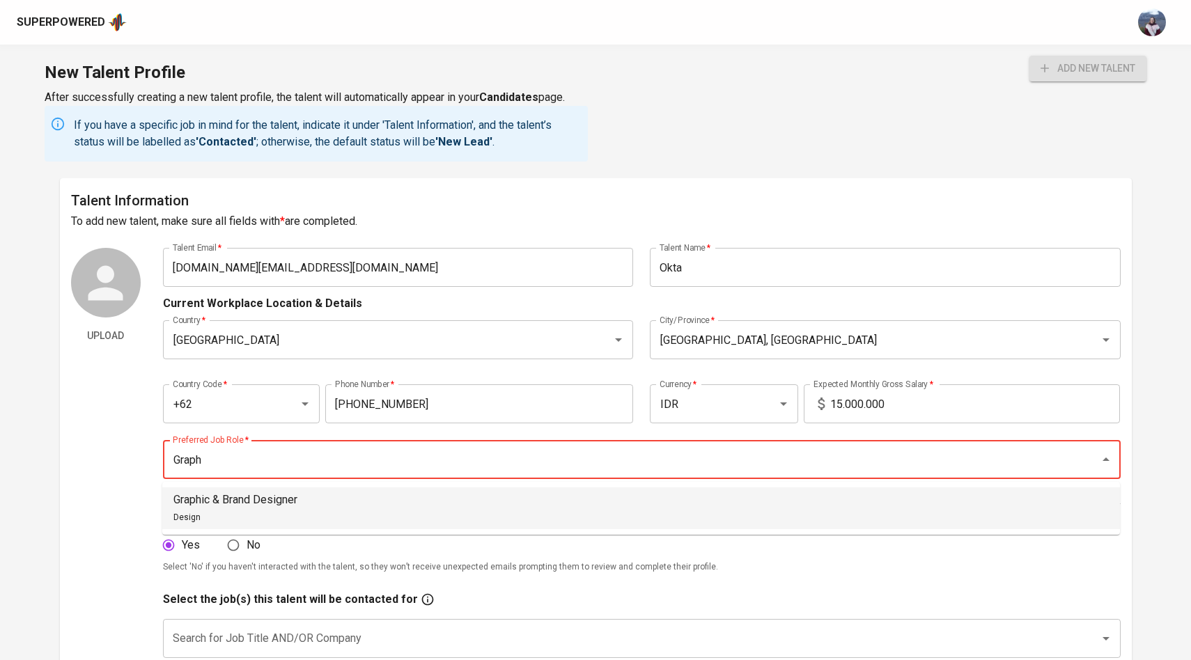
click at [789, 500] on li "Graphic & Brand Designer Design" at bounding box center [641, 509] width 958 height 42
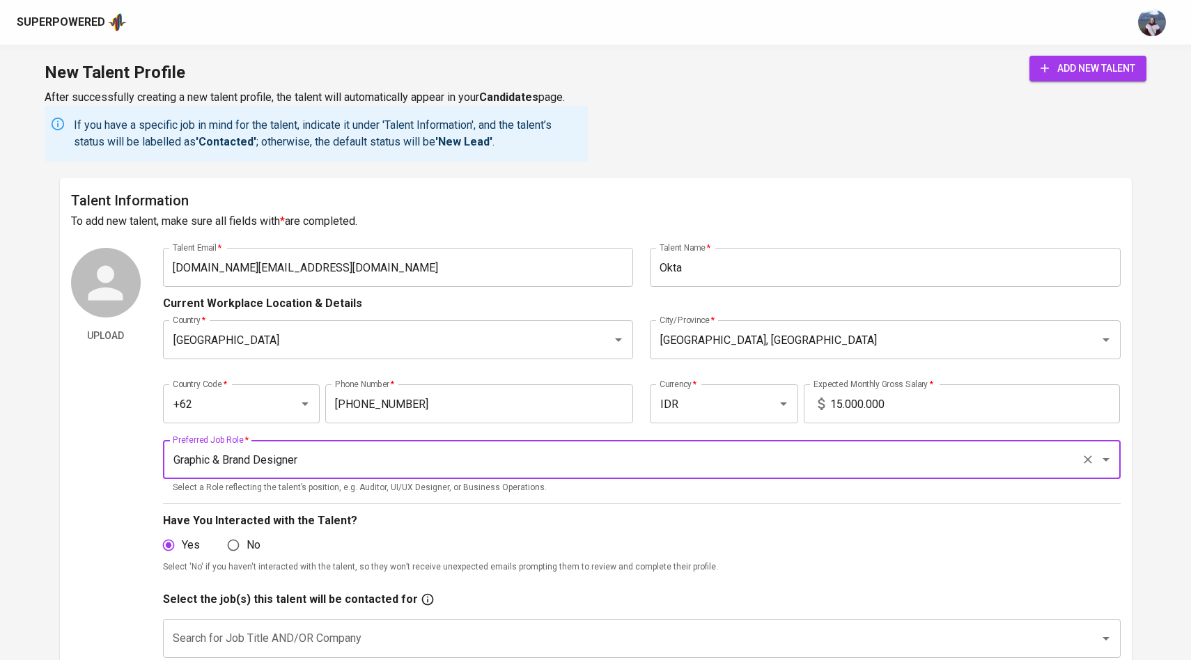
type input "Graphic & Brand Designer"
click at [1144, 70] on button "add new talent" at bounding box center [1088, 69] width 117 height 26
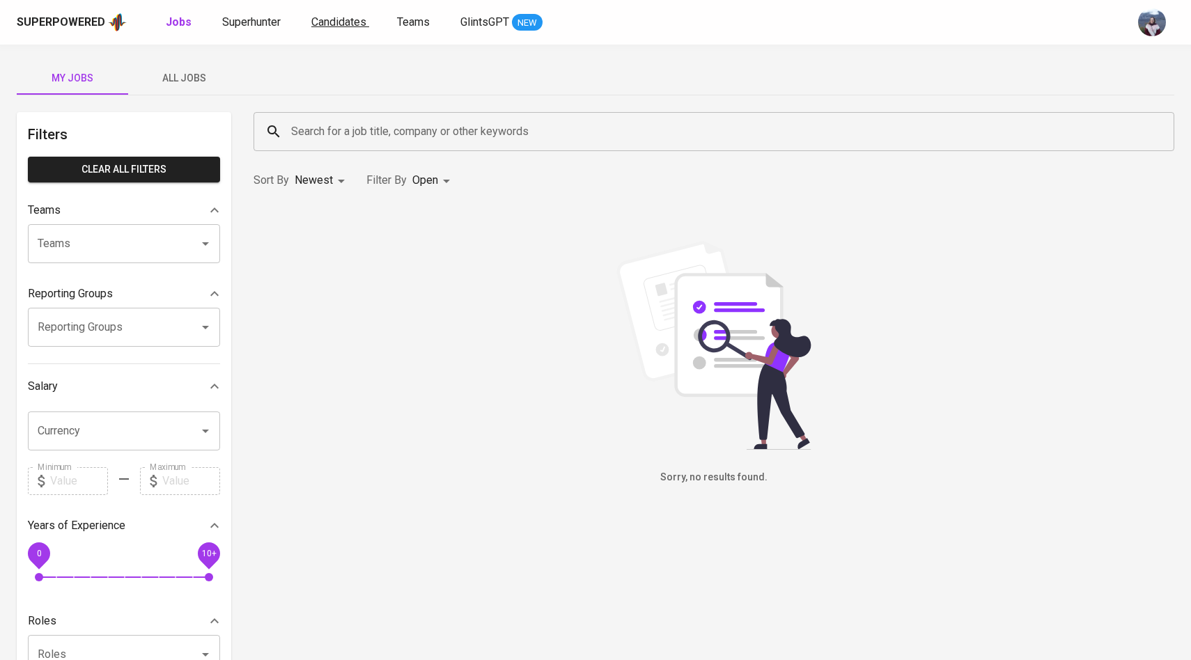
click at [325, 28] on span "Candidates" at bounding box center [338, 21] width 55 height 13
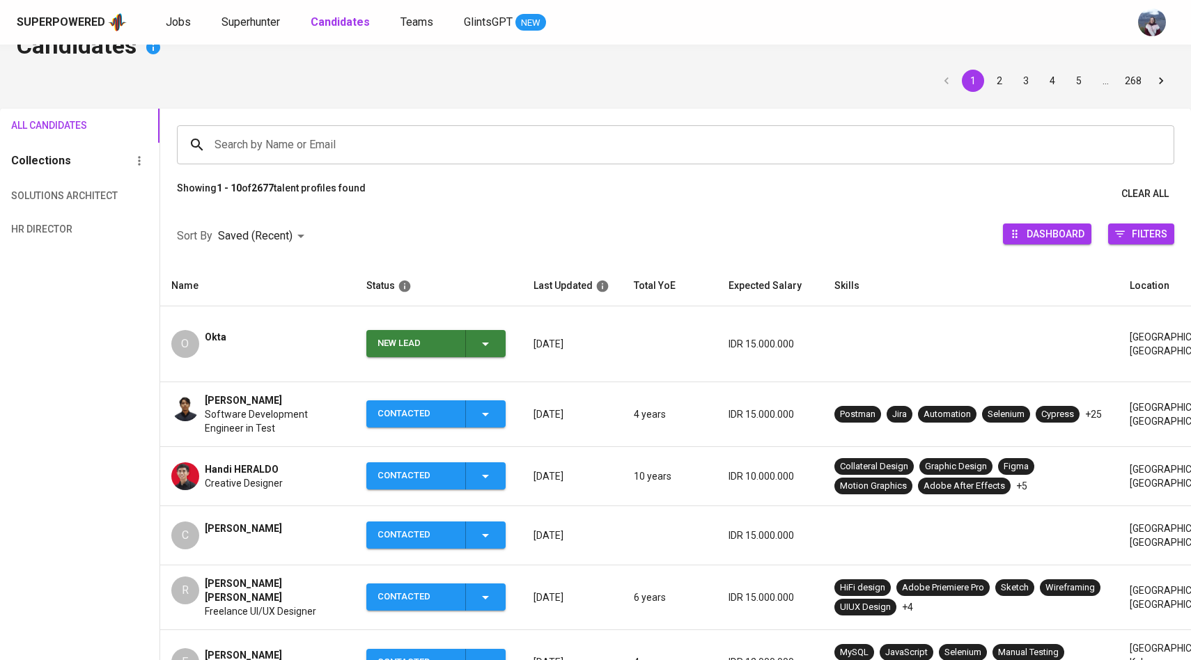
scroll to position [35, 0]
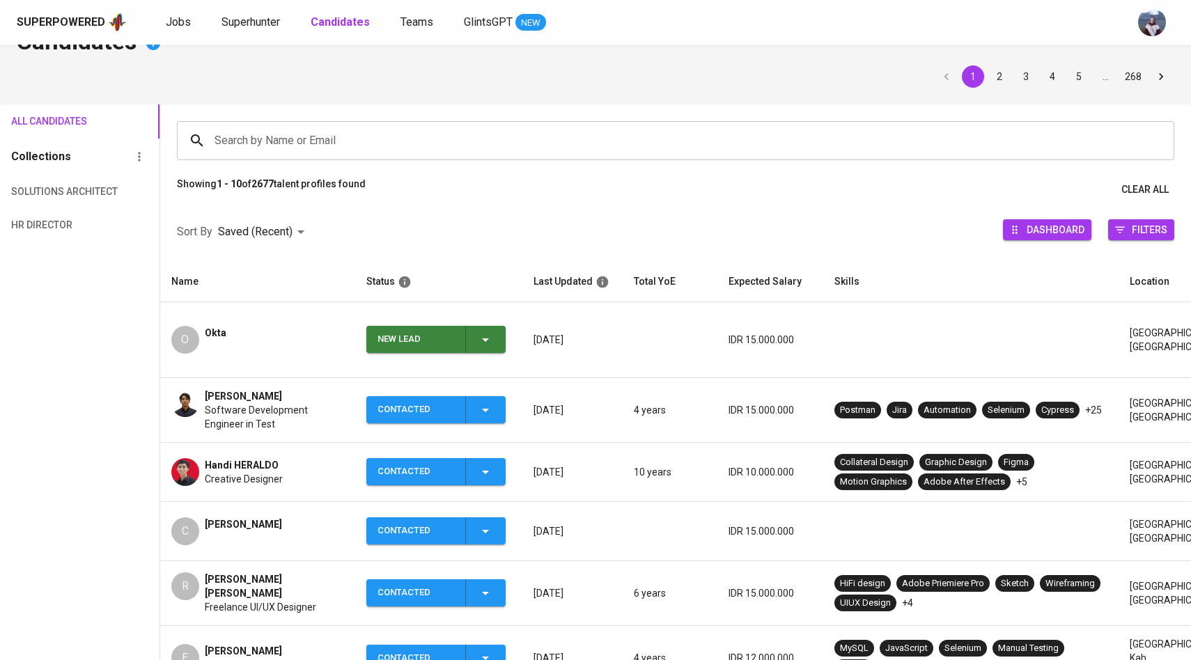
click at [479, 332] on icon "button" at bounding box center [485, 340] width 17 height 17
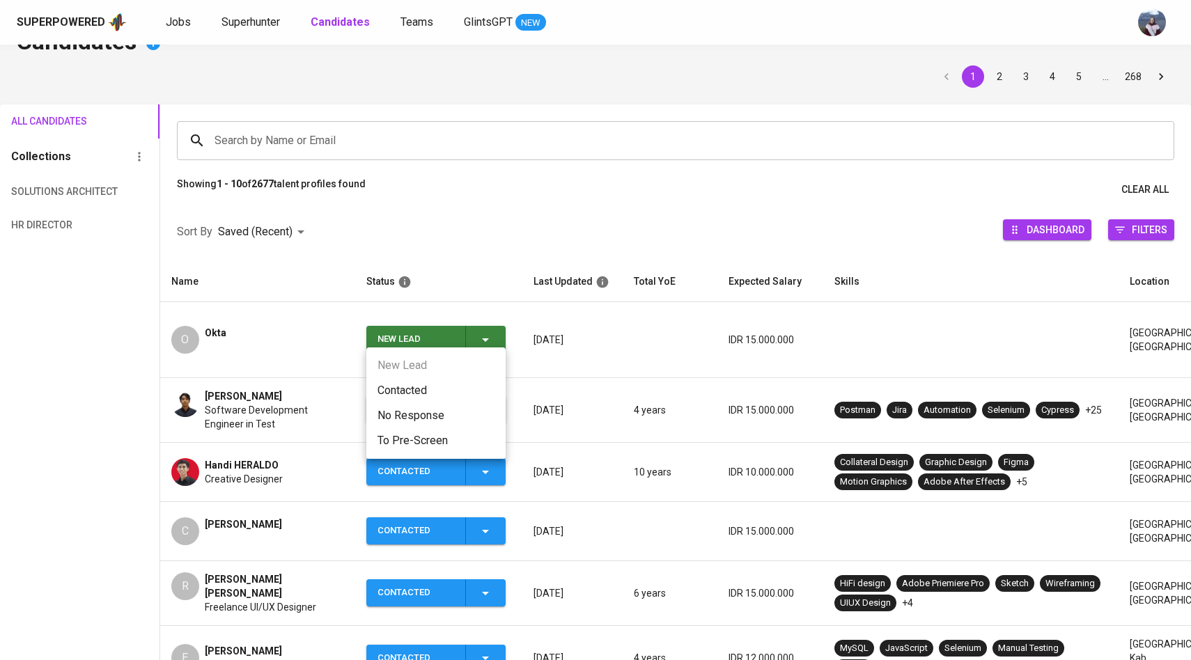
click at [420, 382] on li "Contacted" at bounding box center [435, 390] width 139 height 25
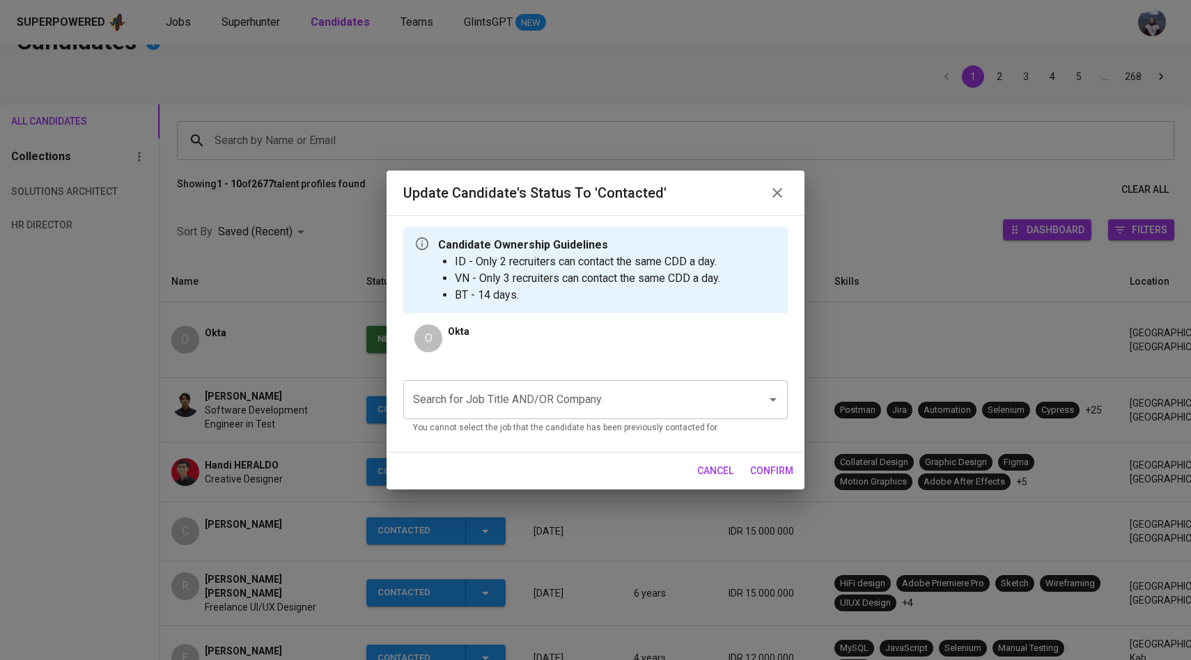
click at [488, 394] on input "Search for Job Title AND/OR Company" at bounding box center [576, 400] width 333 height 26
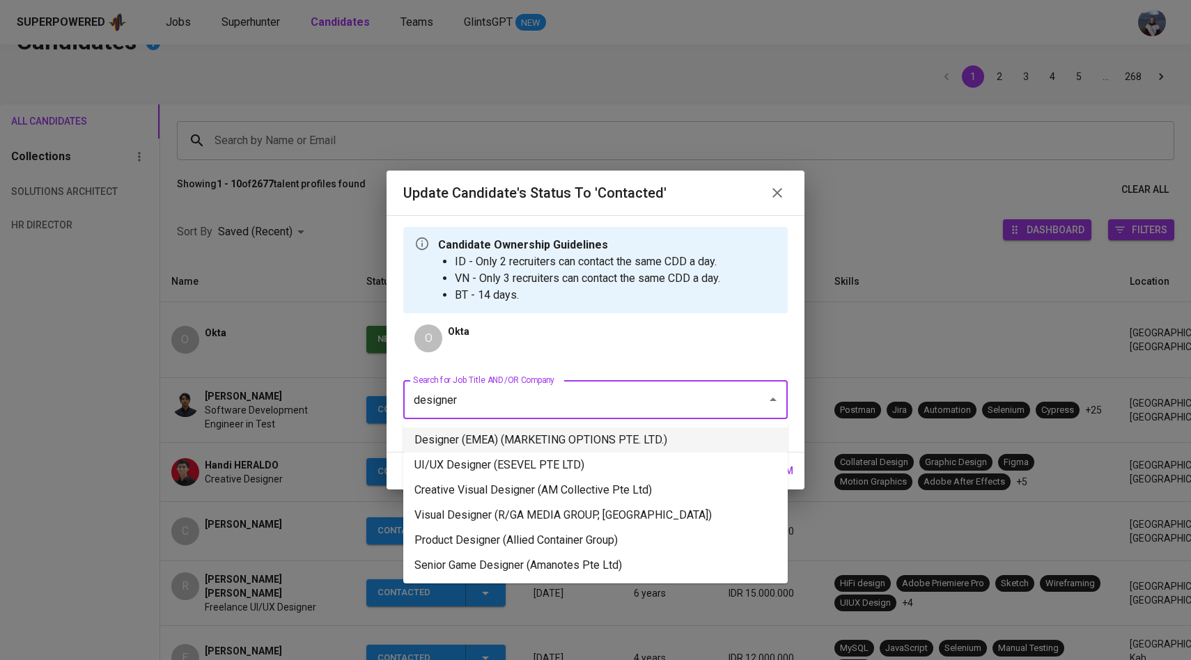
click at [504, 435] on li "Designer (EMEA) (MARKETING OPTIONS PTE. LTD.)" at bounding box center [595, 440] width 385 height 25
type input "designer"
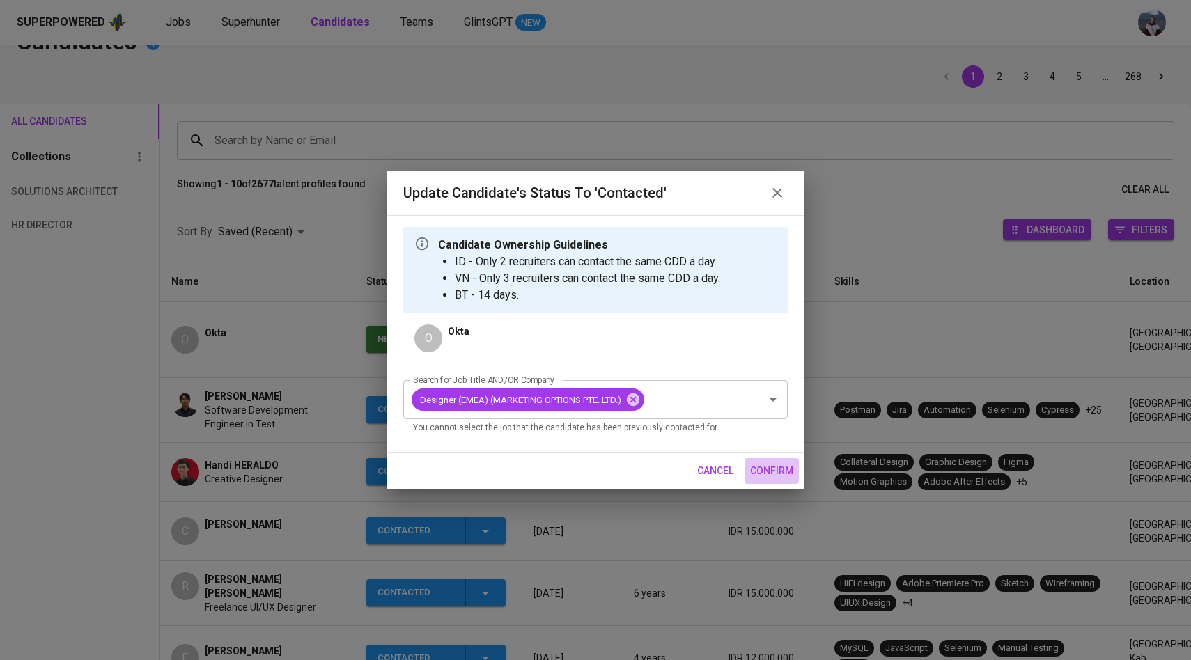
click at [764, 475] on span "confirm" at bounding box center [771, 471] width 43 height 17
